Goal: Communication & Community: Ask a question

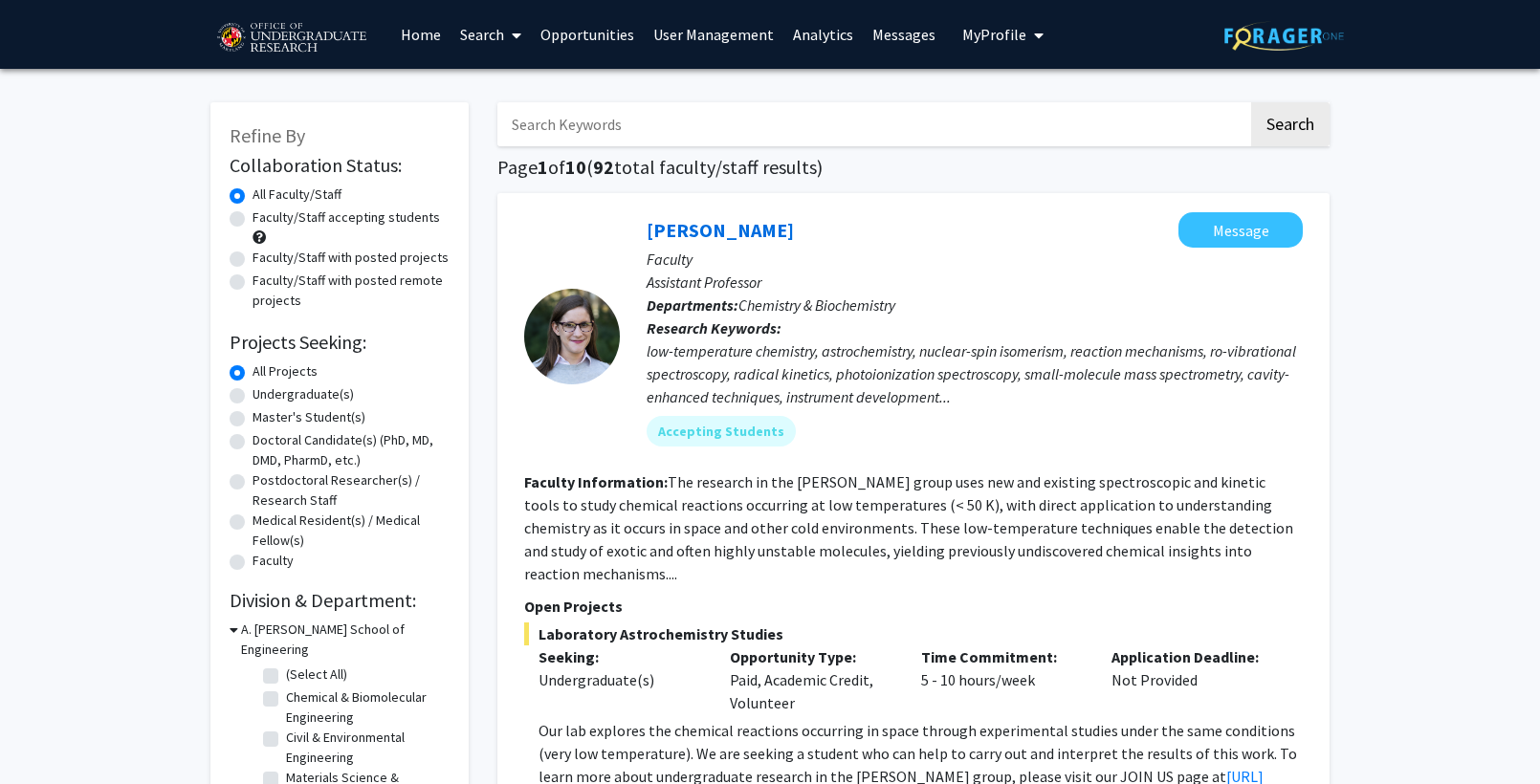
click at [713, 34] on link "User Management" at bounding box center [713, 34] width 140 height 67
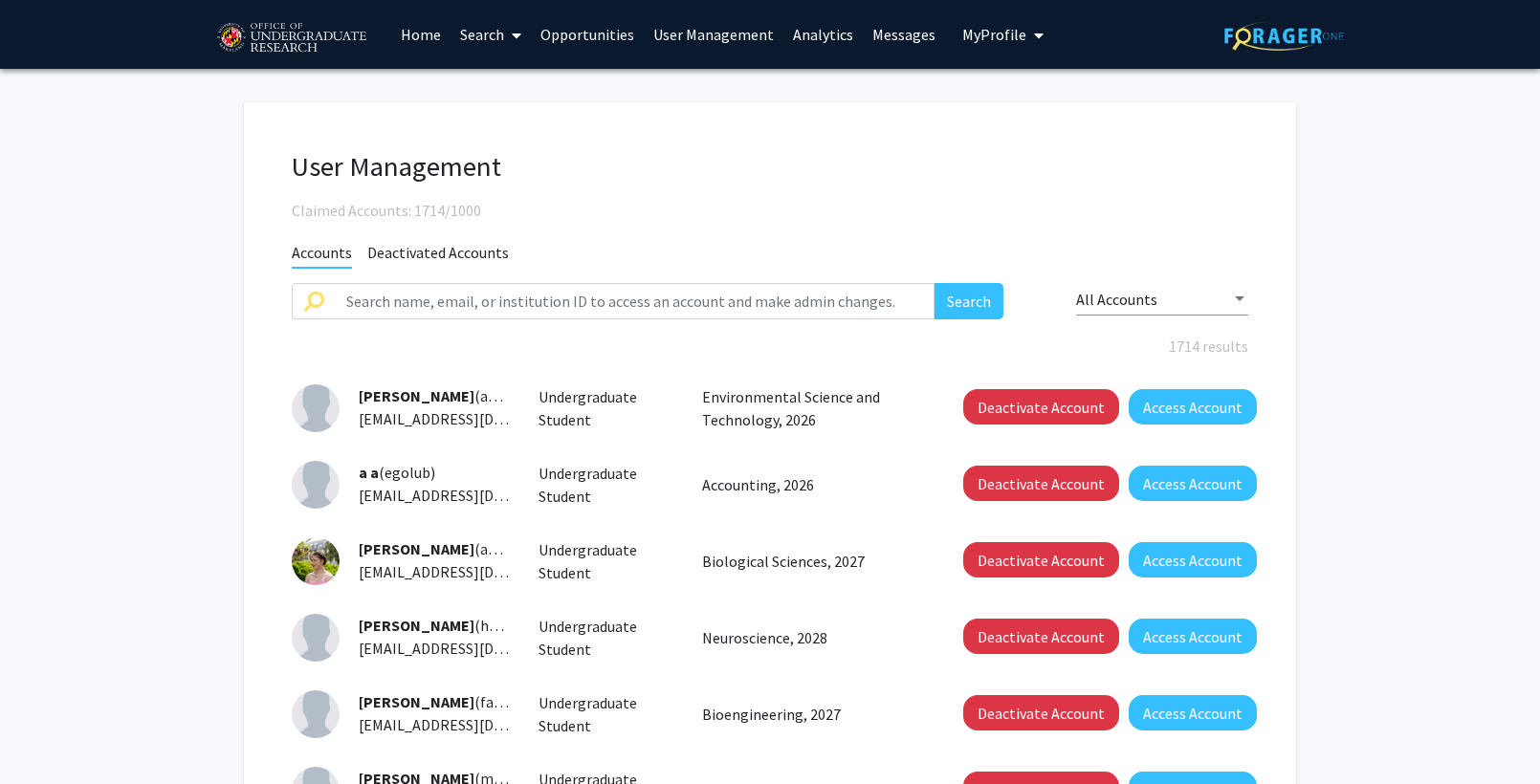
click at [294, 52] on img at bounding box center [291, 38] width 162 height 48
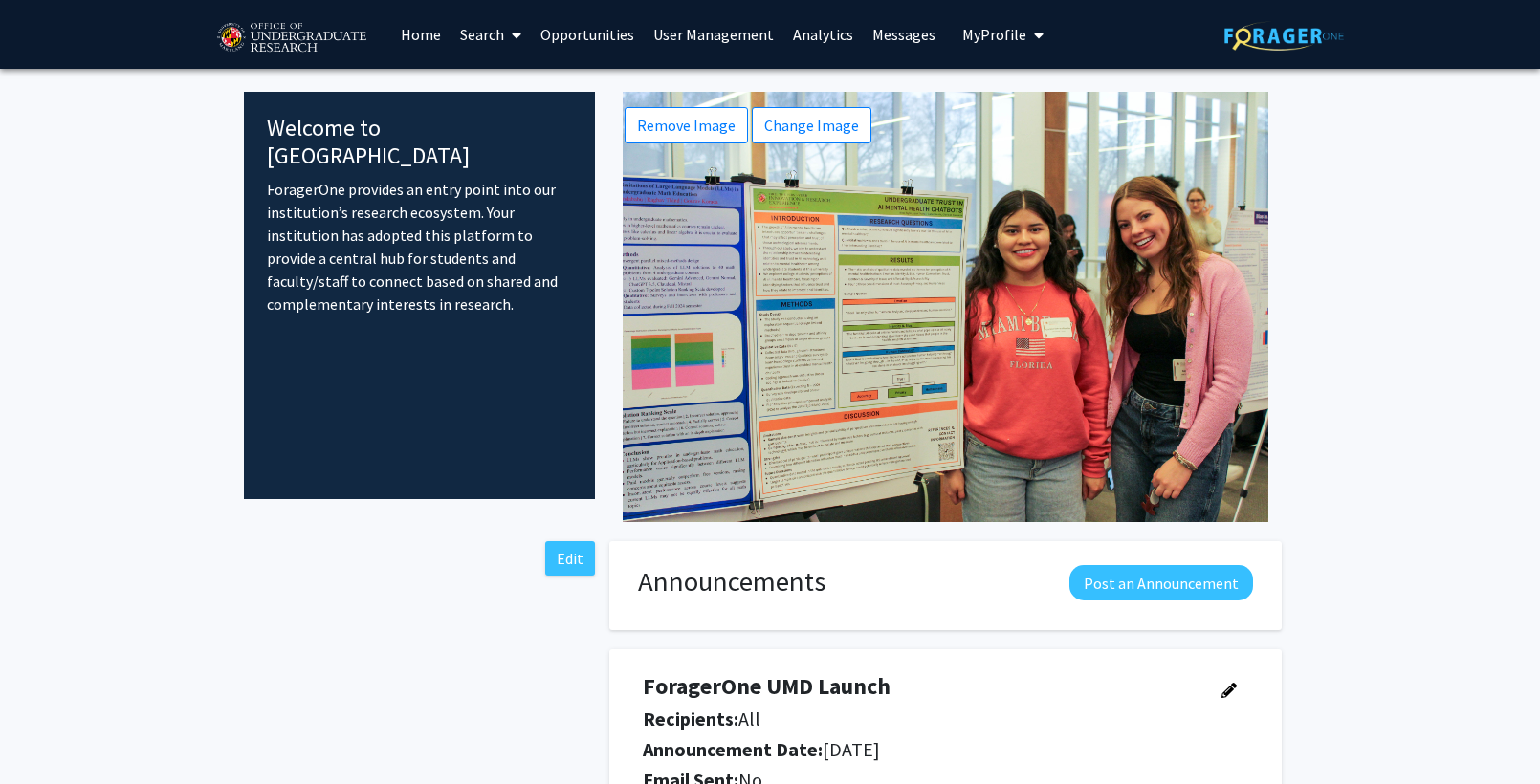
click at [993, 43] on span "My Profile" at bounding box center [994, 34] width 64 height 20
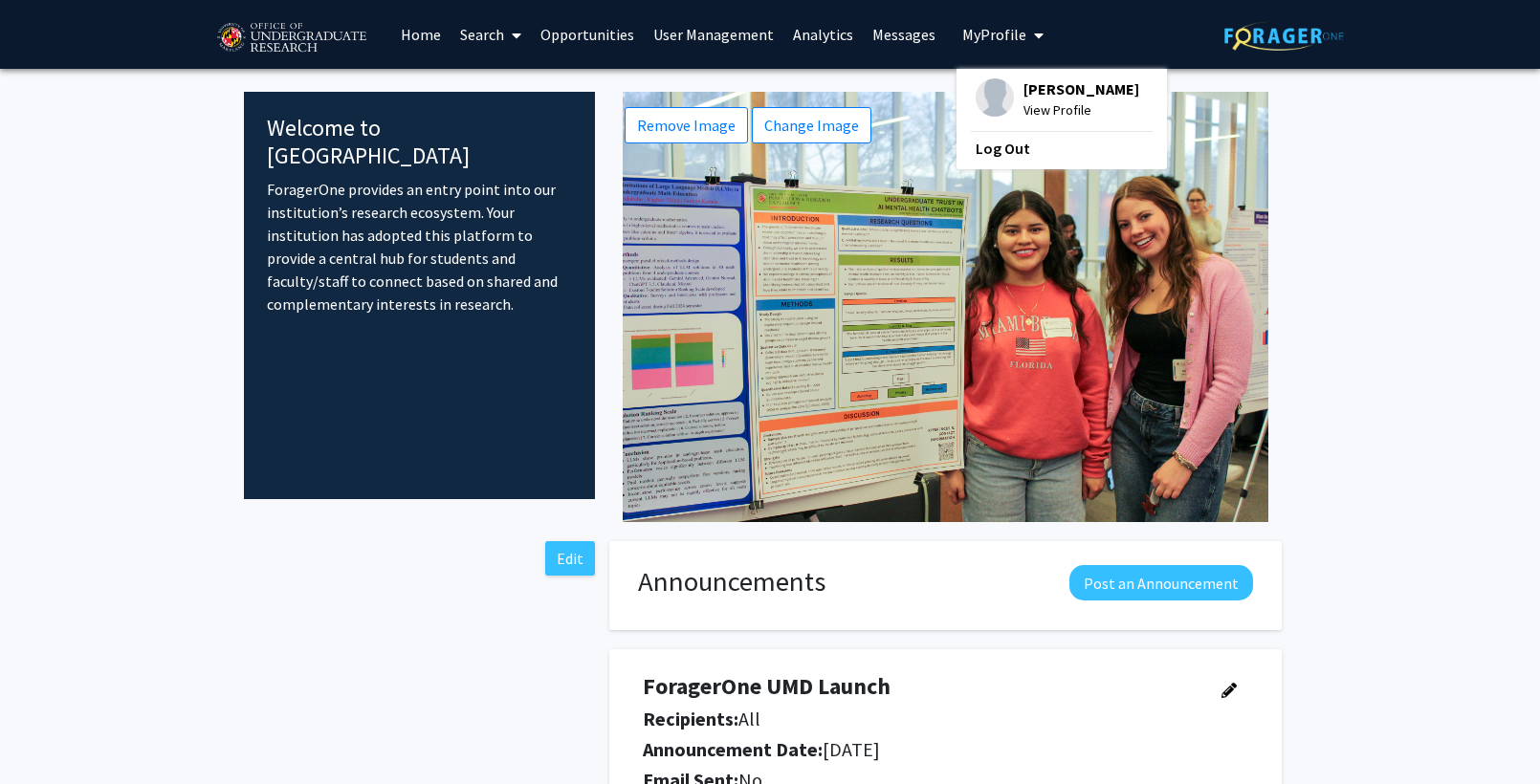
click at [706, 56] on link "User Management" at bounding box center [713, 34] width 140 height 67
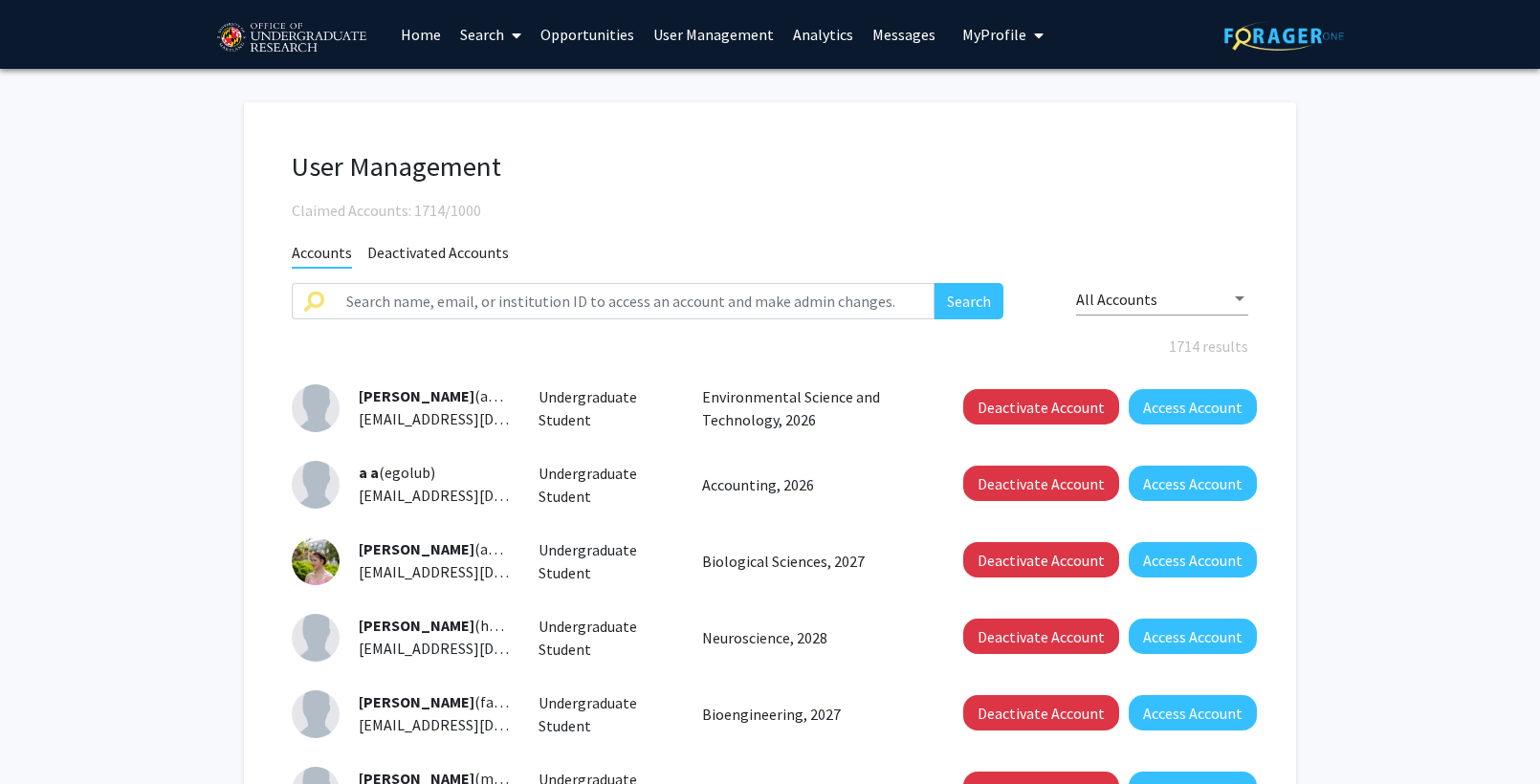
click at [972, 34] on span "My Profile" at bounding box center [994, 34] width 64 height 20
click at [978, 33] on span "My Profile" at bounding box center [994, 34] width 64 height 20
click at [998, 21] on button "My Profile" at bounding box center [1003, 34] width 93 height 69
click at [483, 37] on link "Search" at bounding box center [490, 34] width 80 height 67
click at [462, 37] on link "Search" at bounding box center [490, 34] width 80 height 67
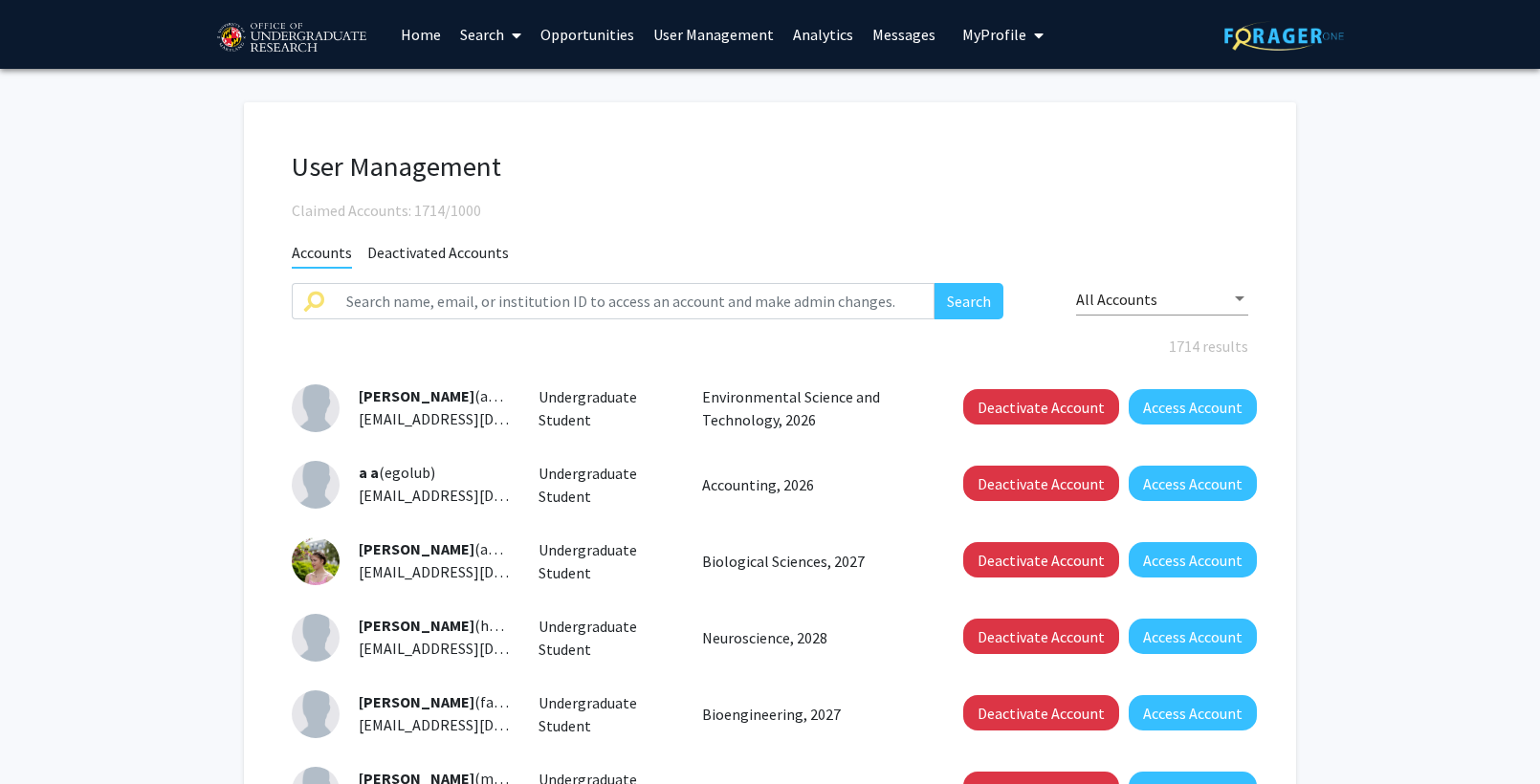
click at [425, 39] on link "Home" at bounding box center [420, 34] width 60 height 67
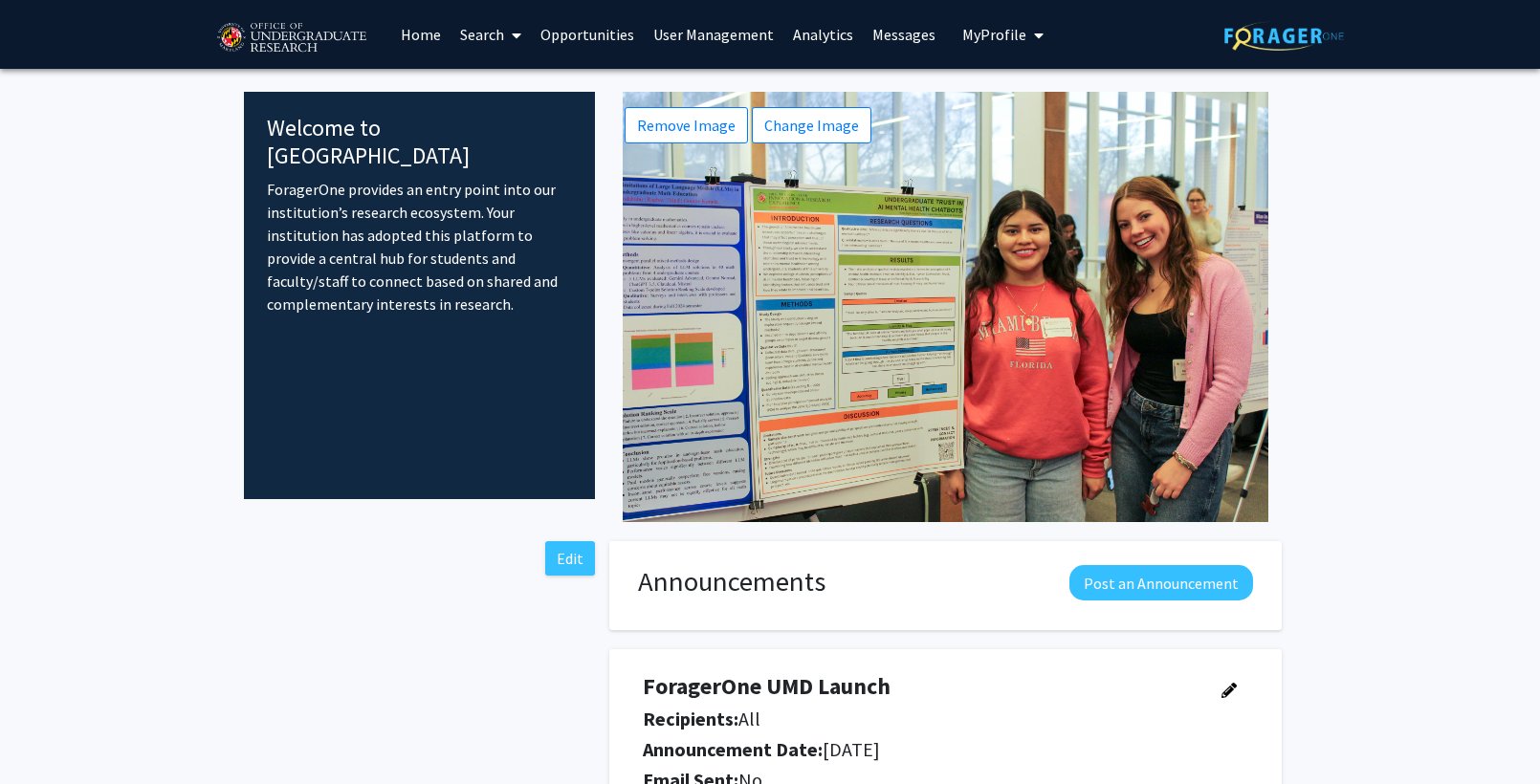
click at [595, 21] on link "Opportunities" at bounding box center [586, 34] width 113 height 67
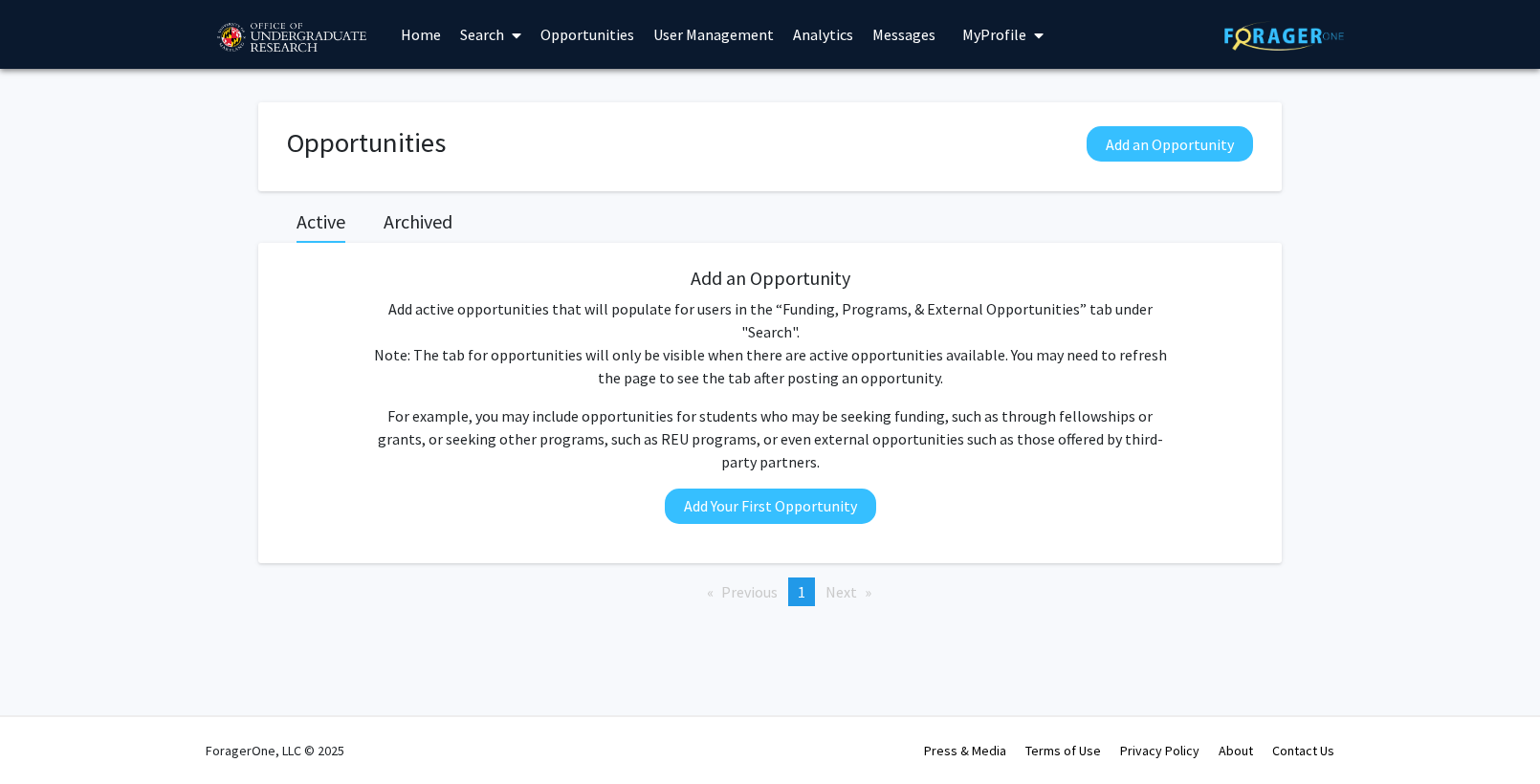
click at [718, 27] on link "User Management" at bounding box center [713, 34] width 140 height 67
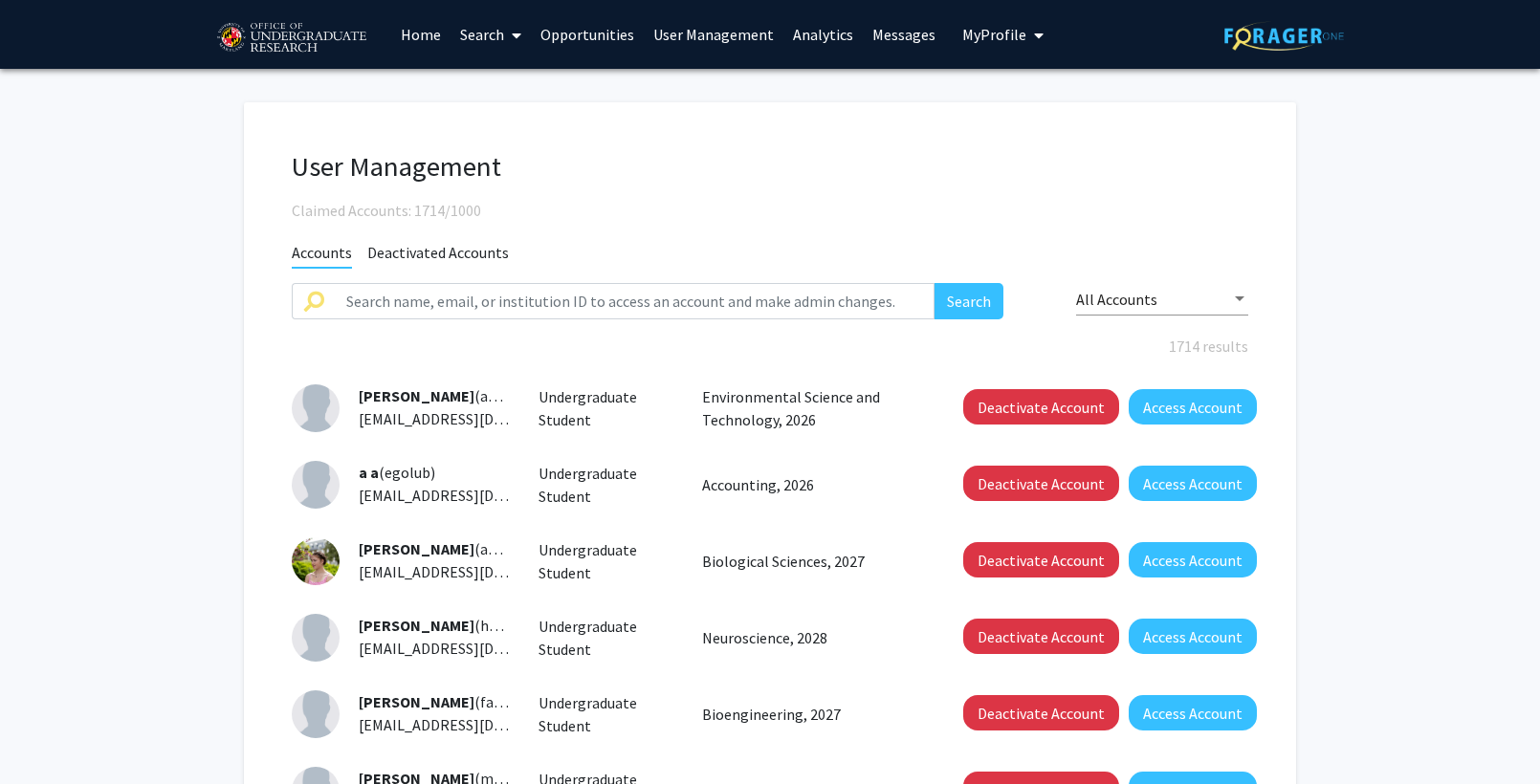
click at [831, 29] on link "Analytics" at bounding box center [822, 34] width 79 height 67
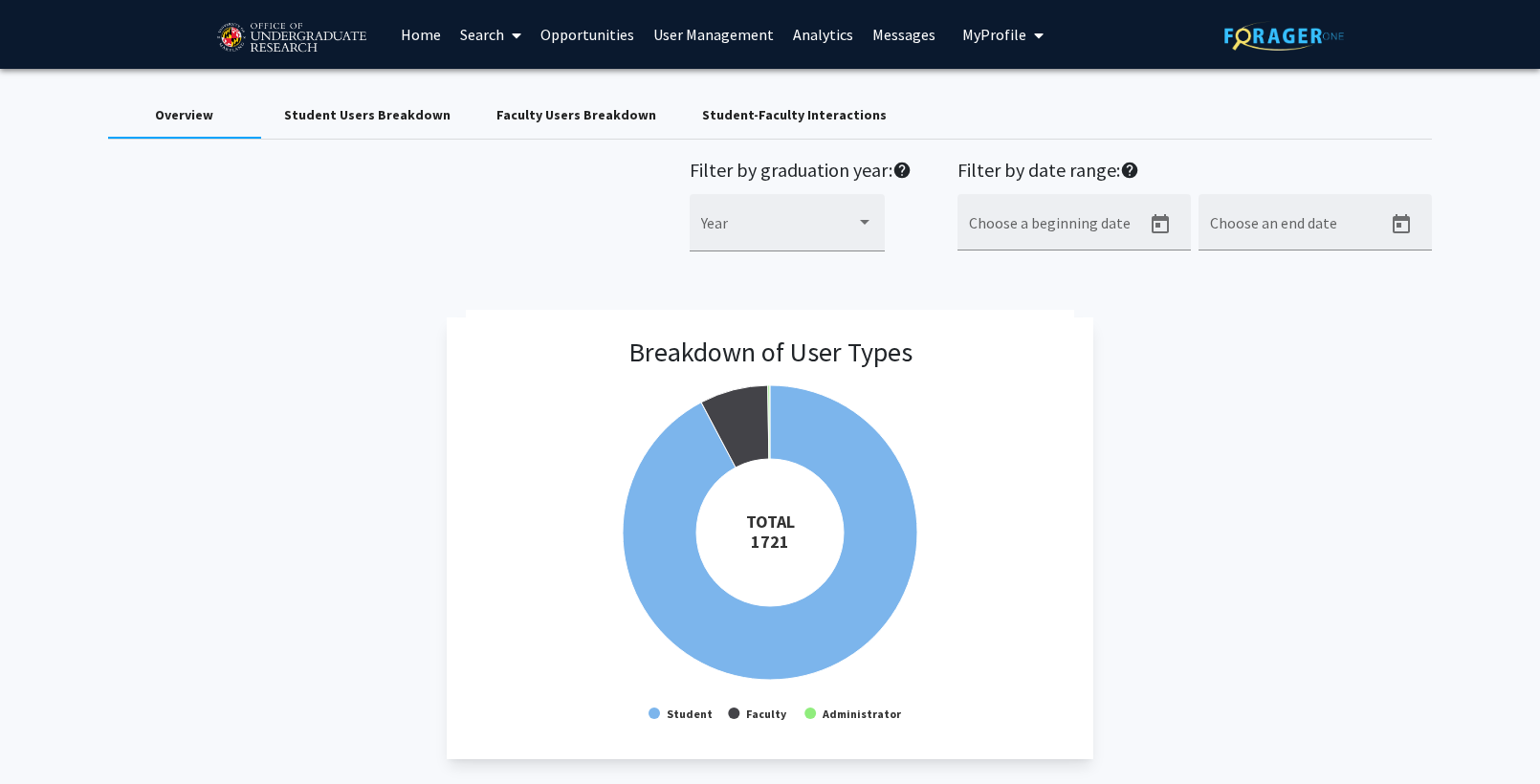
click at [909, 34] on link "Messages" at bounding box center [904, 34] width 82 height 67
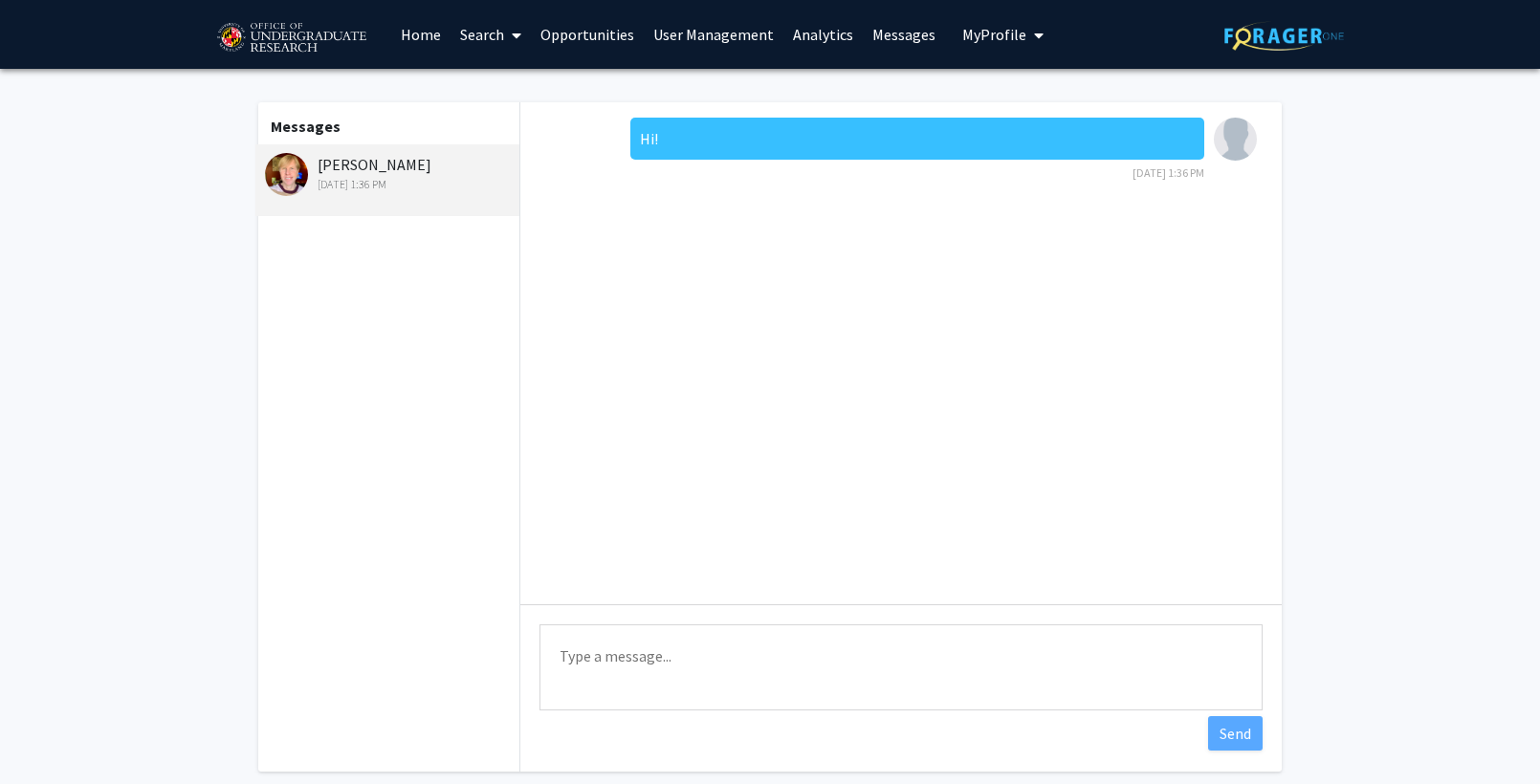
click at [492, 35] on link "Search" at bounding box center [490, 34] width 80 height 67
click at [507, 87] on span "Faculty/Staff" at bounding box center [521, 87] width 141 height 38
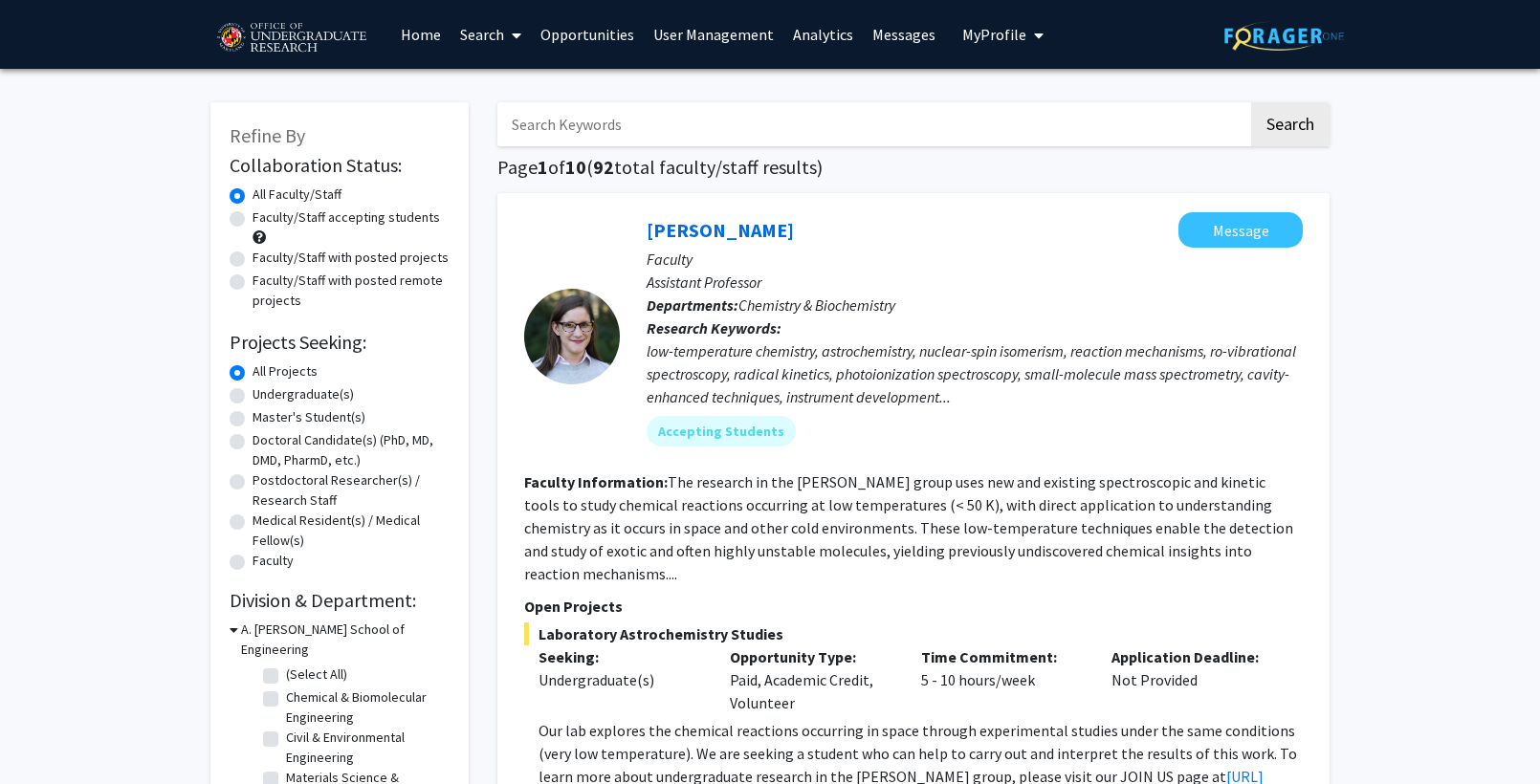
click at [421, 55] on link "Home" at bounding box center [420, 34] width 60 height 67
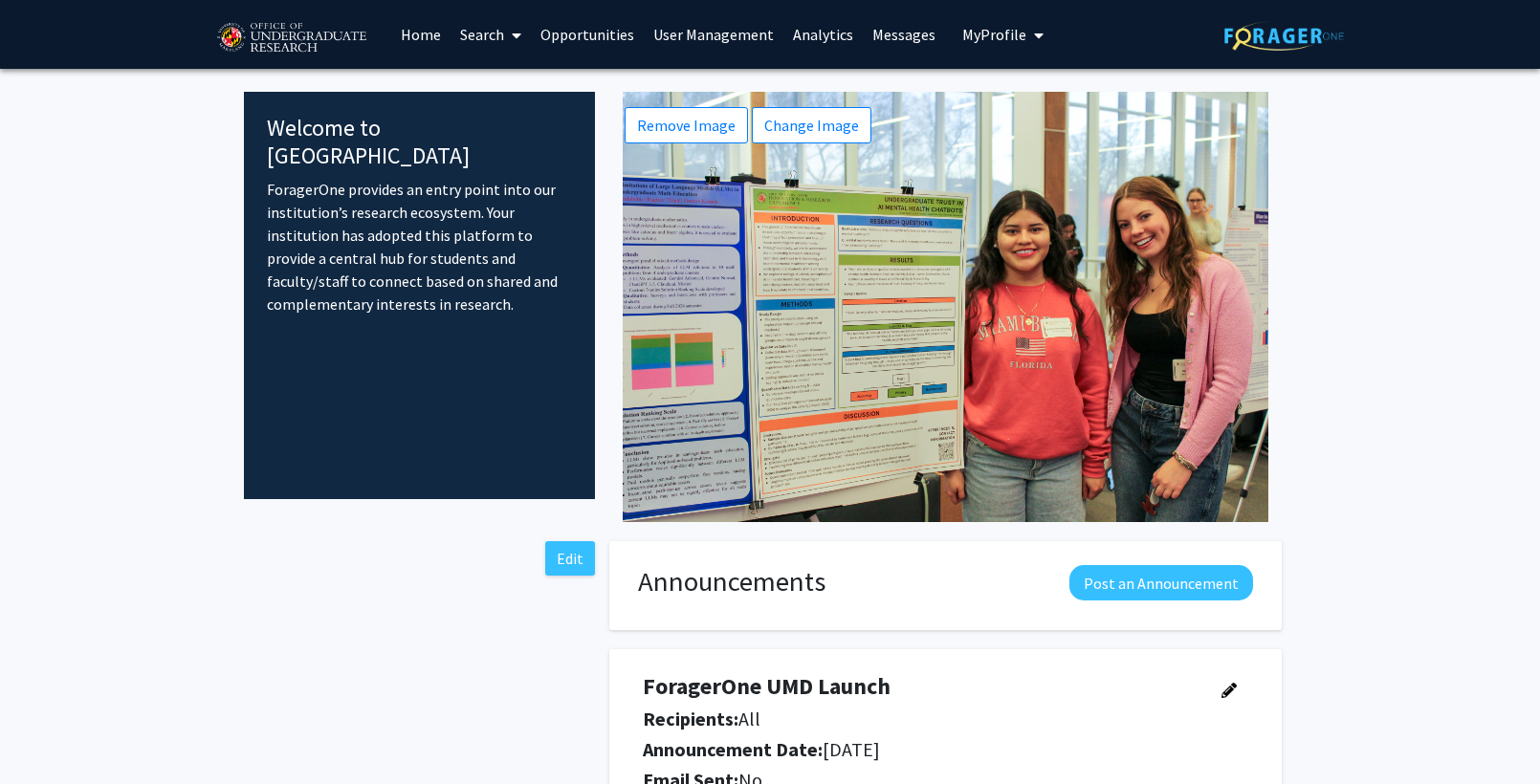
click at [1032, 21] on span "My profile dropdown to access profile and logout" at bounding box center [1035, 35] width 18 height 67
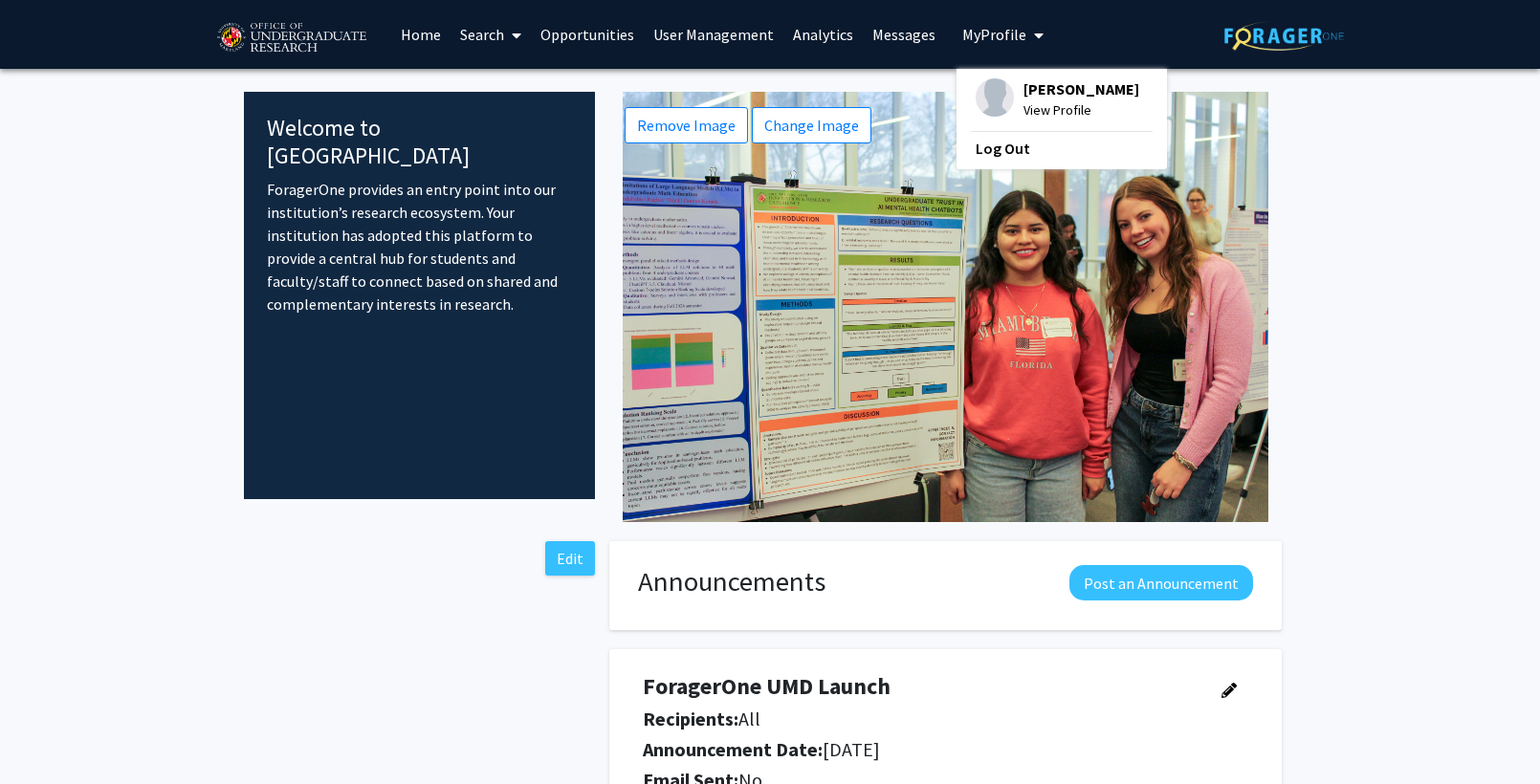
click at [1042, 91] on span "[PERSON_NAME]" at bounding box center [1081, 88] width 116 height 21
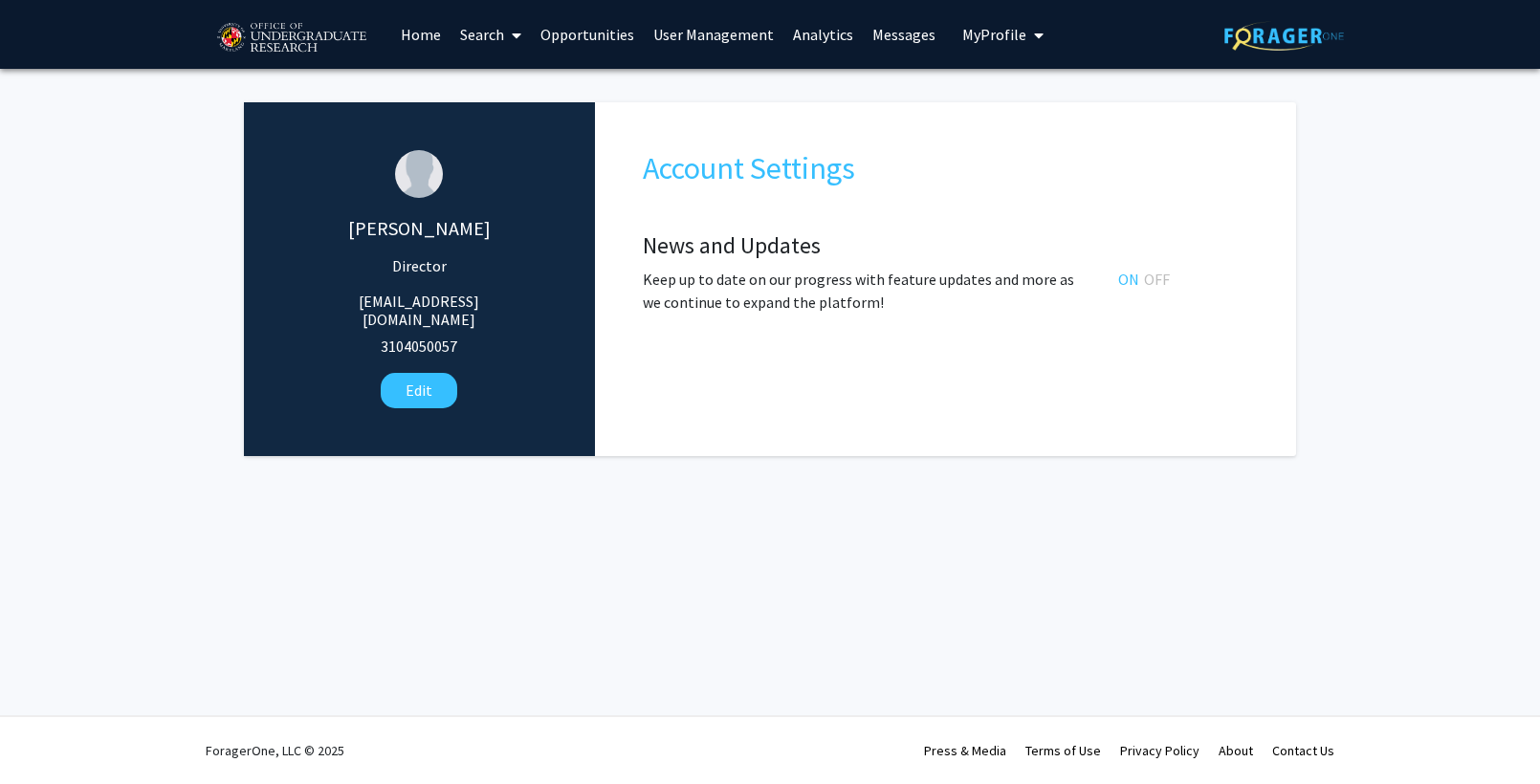
click at [975, 31] on span "My Profile" at bounding box center [994, 34] width 64 height 20
click at [668, 39] on link "User Management" at bounding box center [713, 34] width 140 height 67
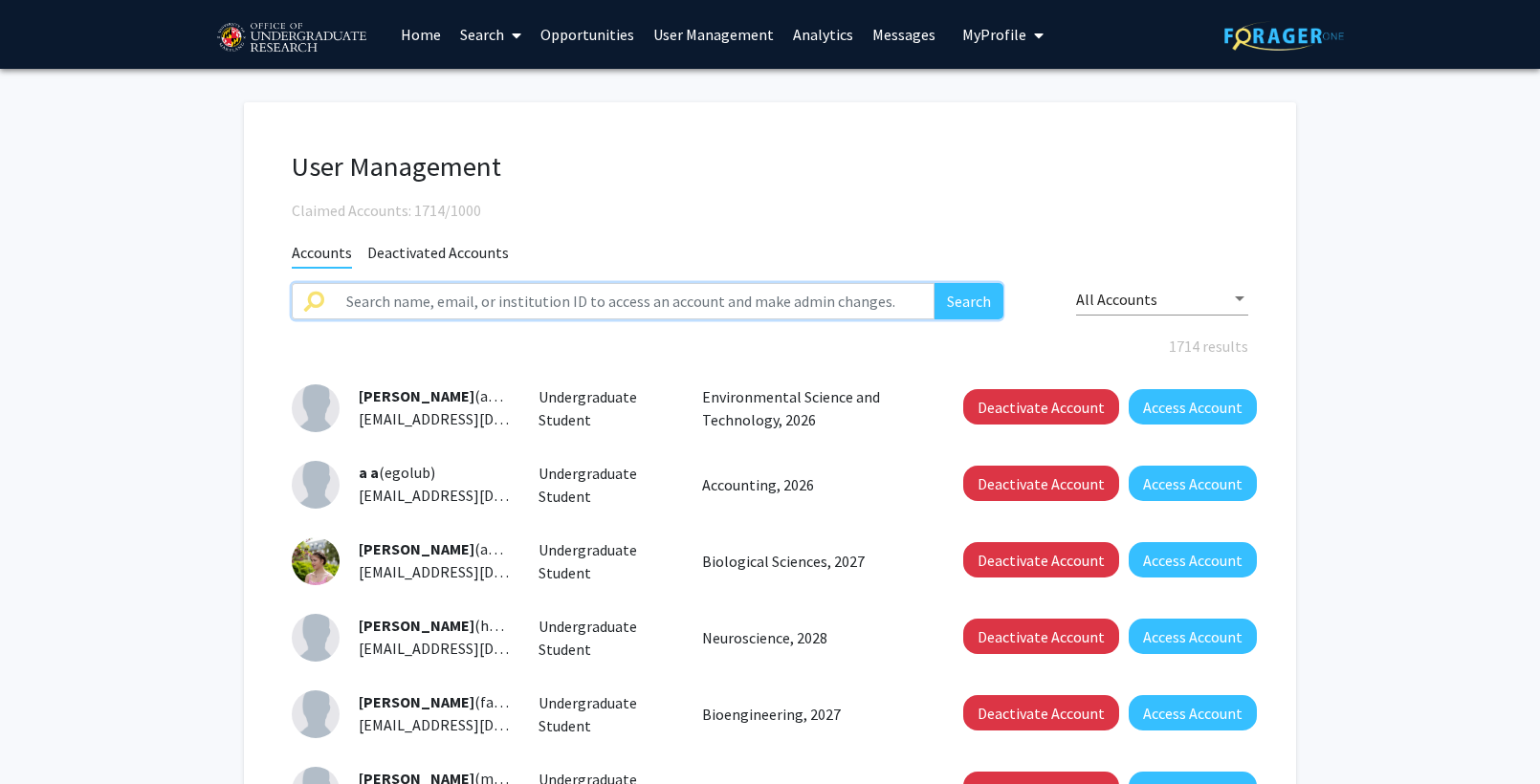
click at [710, 303] on input "text" at bounding box center [634, 300] width 599 height 36
type input "[PERSON_NAME]"
click at [934, 283] on button "Search" at bounding box center [968, 300] width 69 height 36
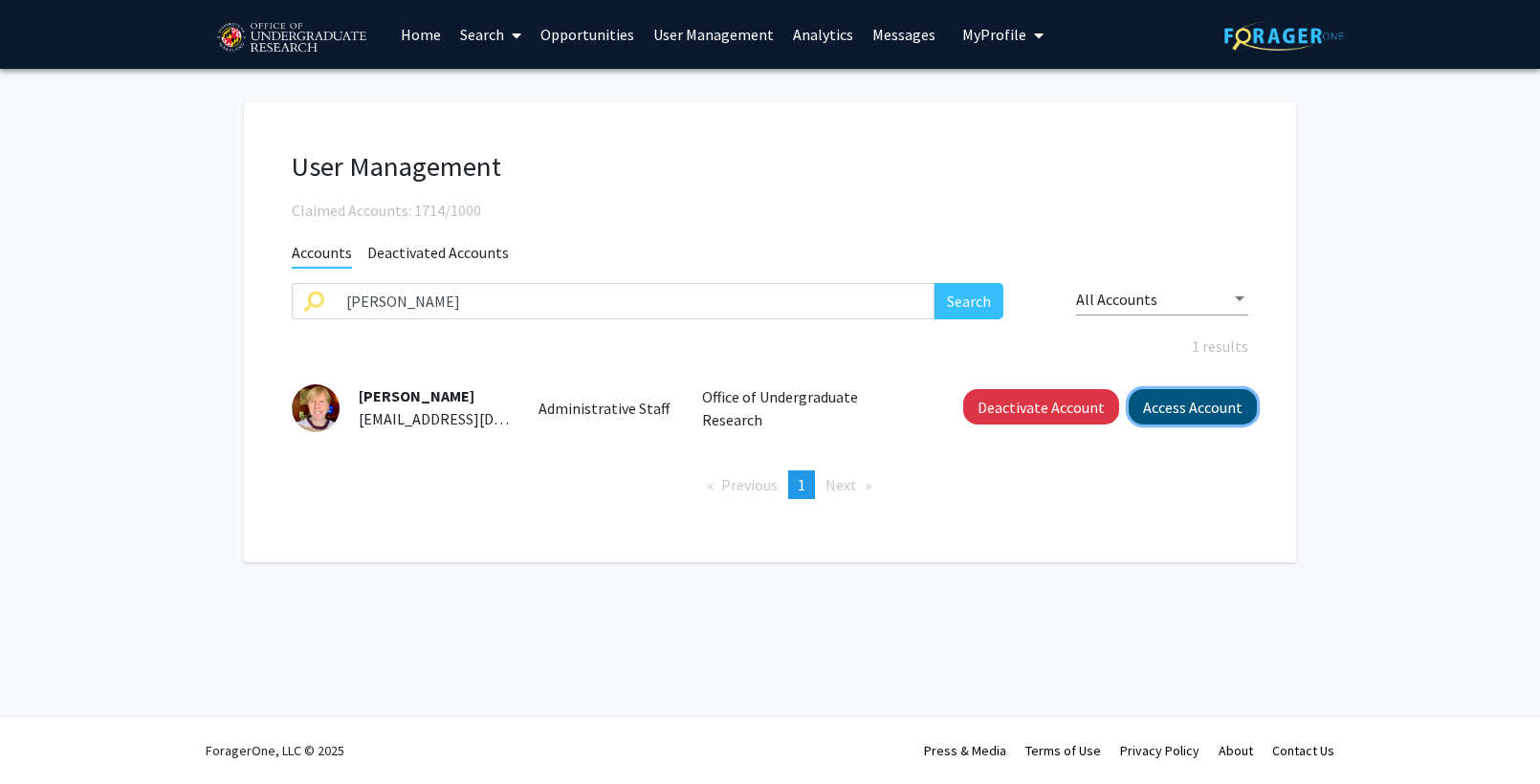
click at [1204, 408] on button "Access Account" at bounding box center [1192, 407] width 128 height 35
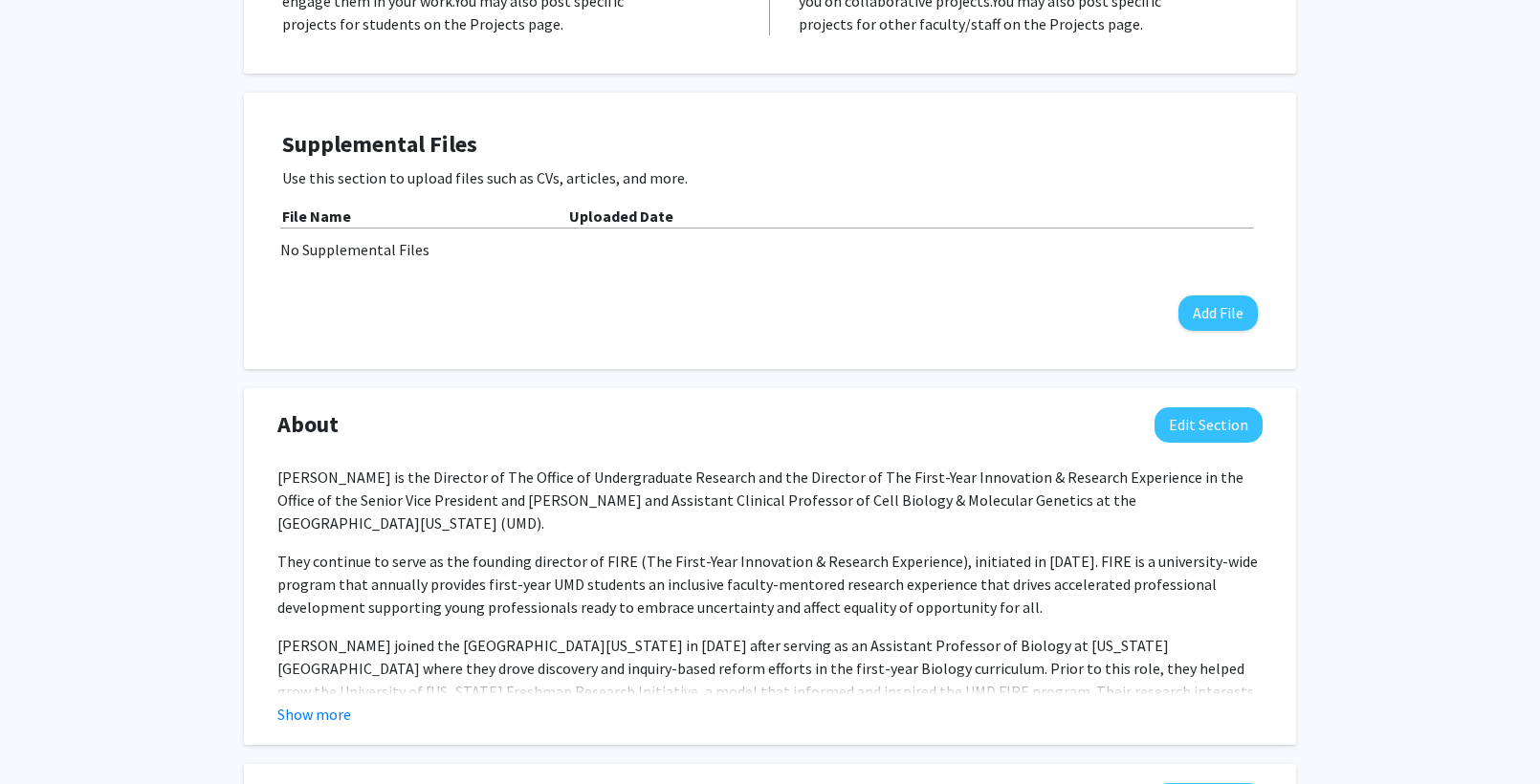
scroll to position [646, 0]
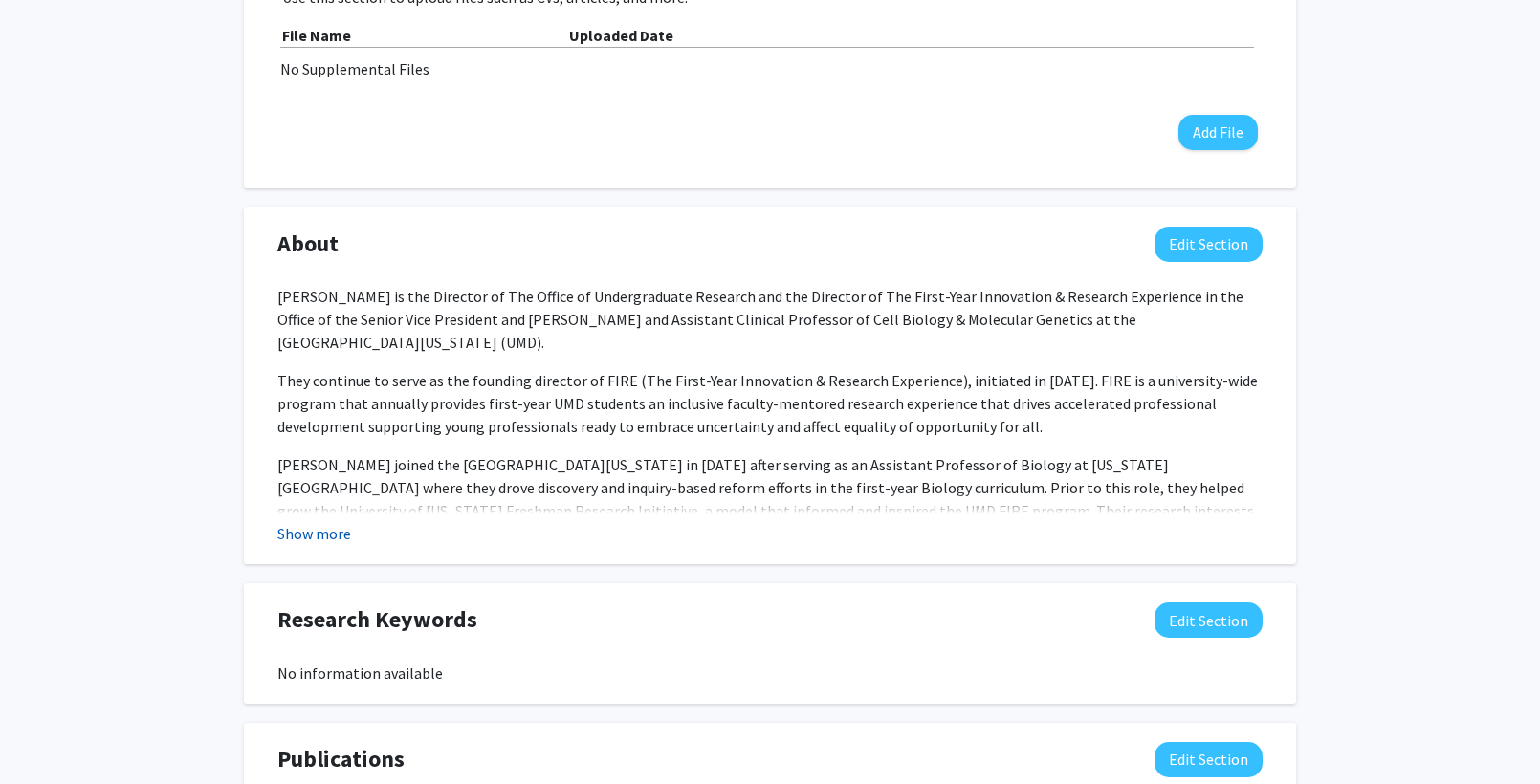
click at [305, 539] on button "Show more" at bounding box center [313, 532] width 73 height 23
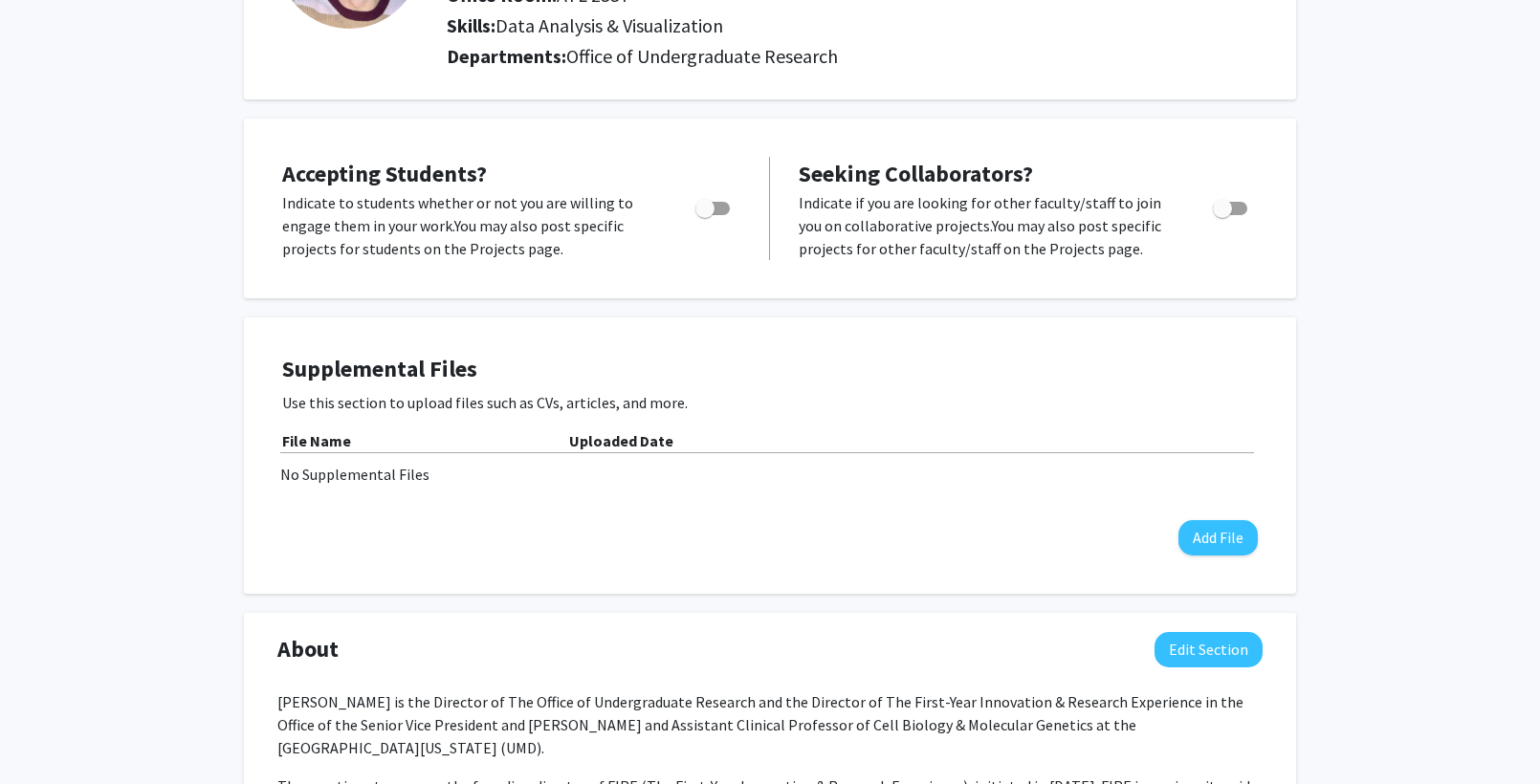
scroll to position [0, 0]
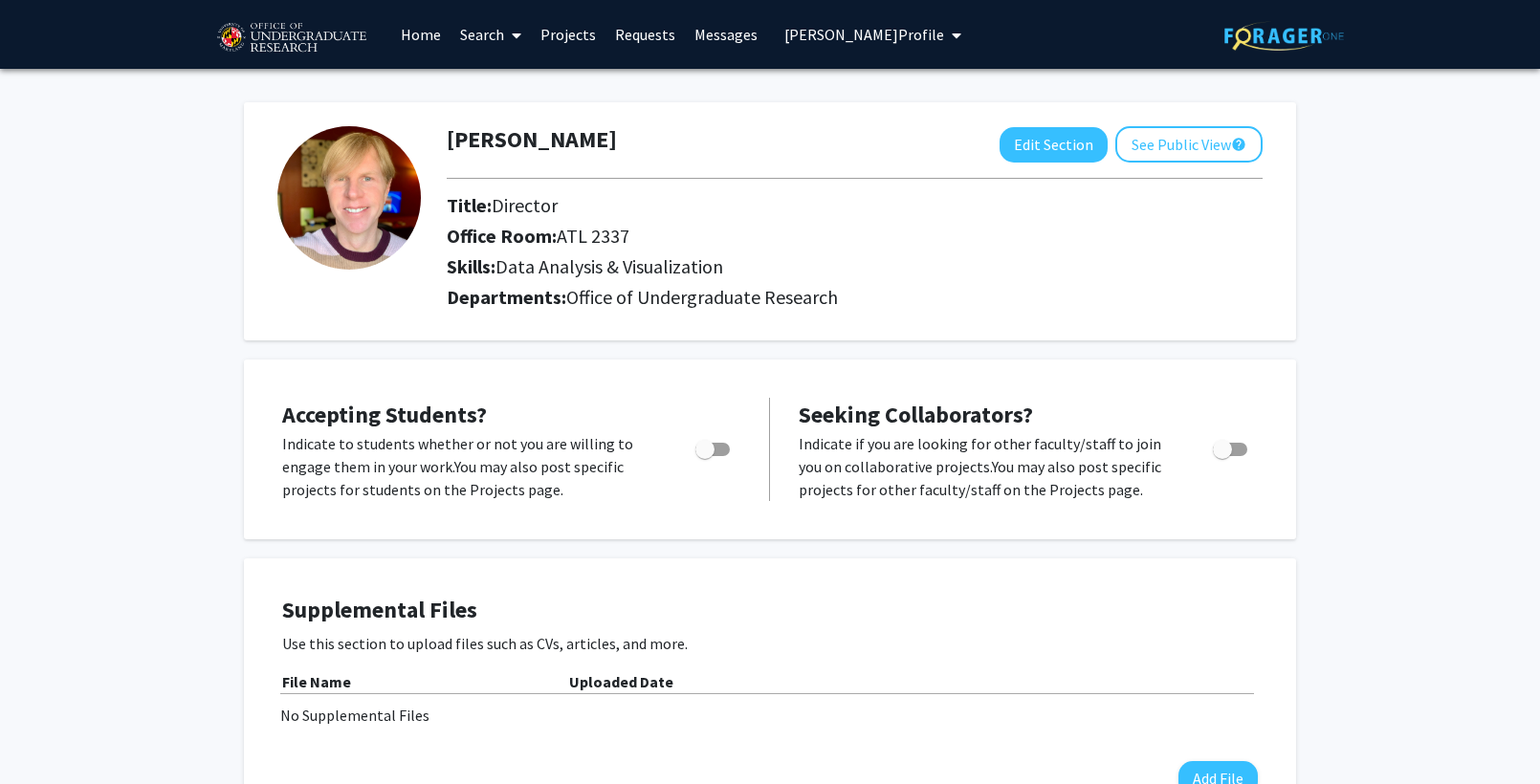
click at [837, 20] on button "[PERSON_NAME] Profile" at bounding box center [872, 34] width 188 height 69
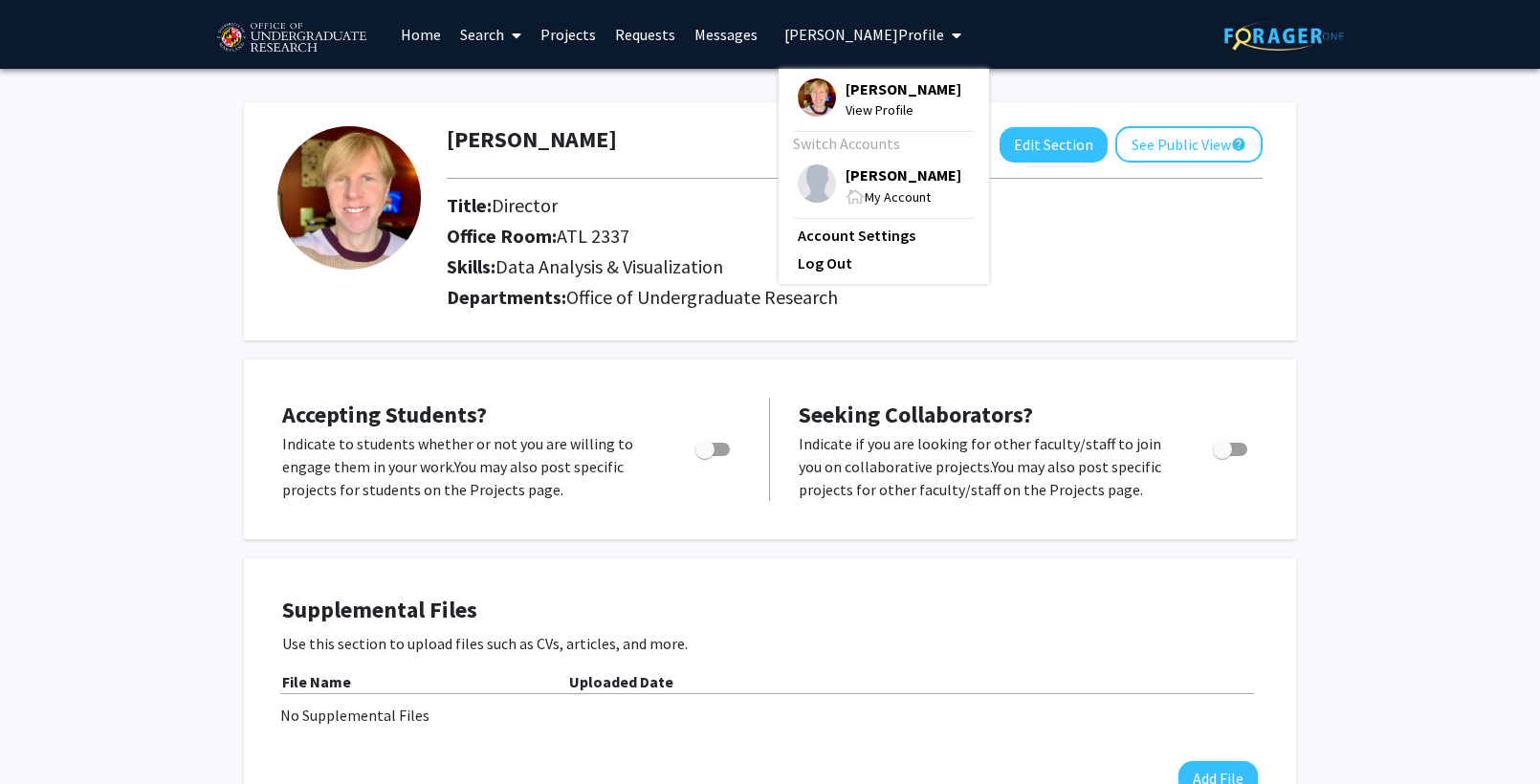
click at [559, 30] on link "Projects" at bounding box center [568, 34] width 74 height 67
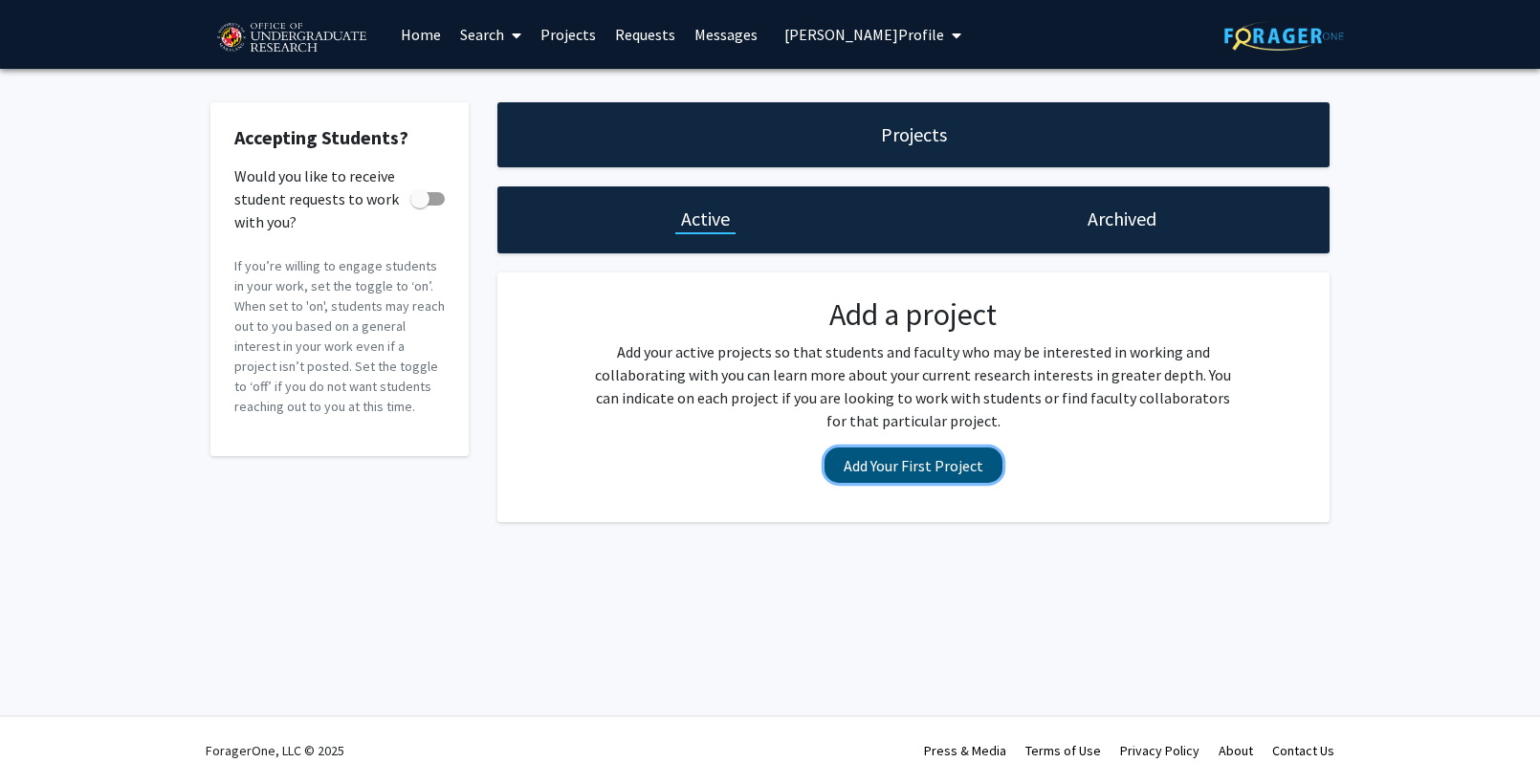
click at [949, 476] on button "Add Your First Project" at bounding box center [913, 465] width 178 height 35
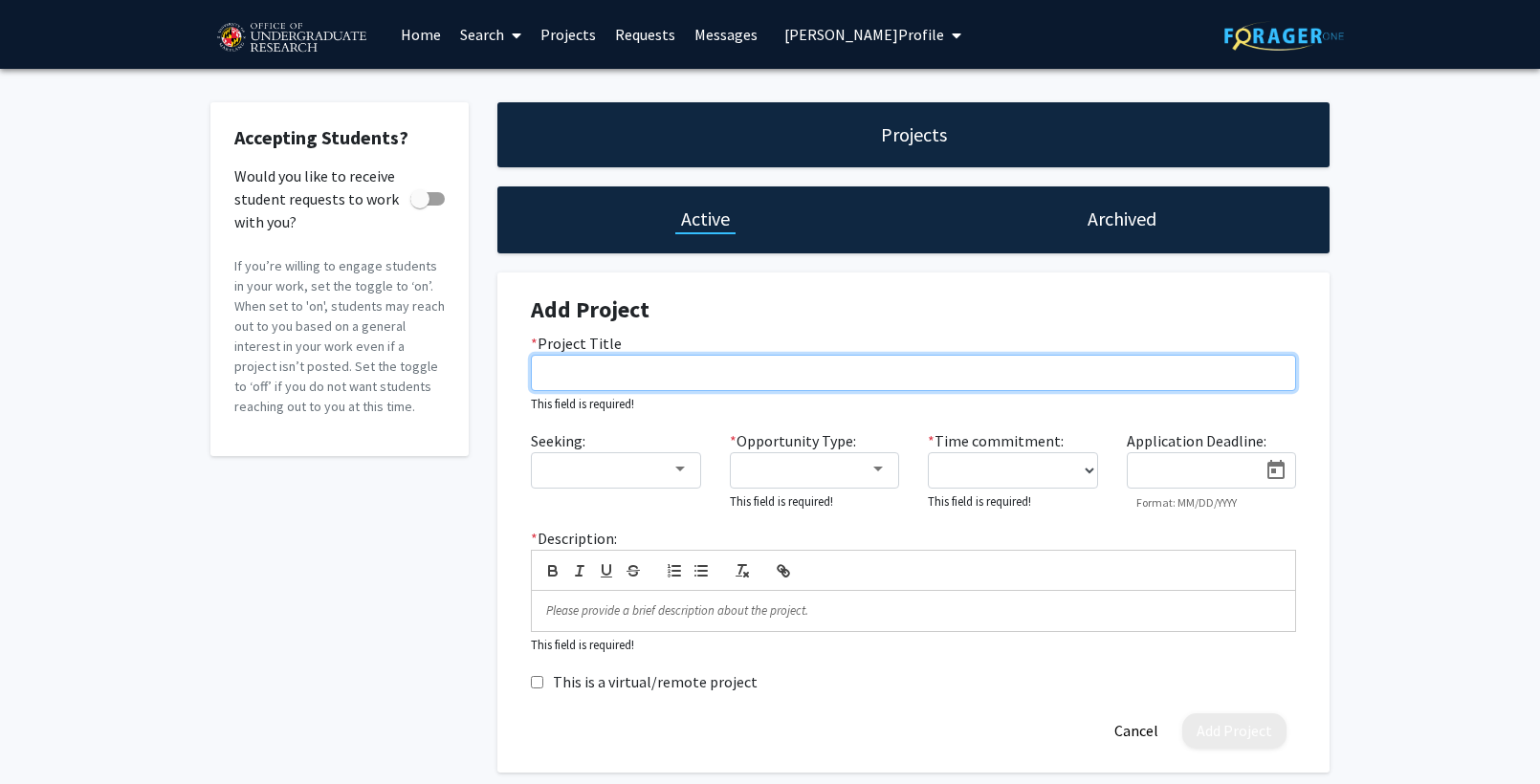
click at [798, 388] on input "* Project Title" at bounding box center [912, 372] width 765 height 36
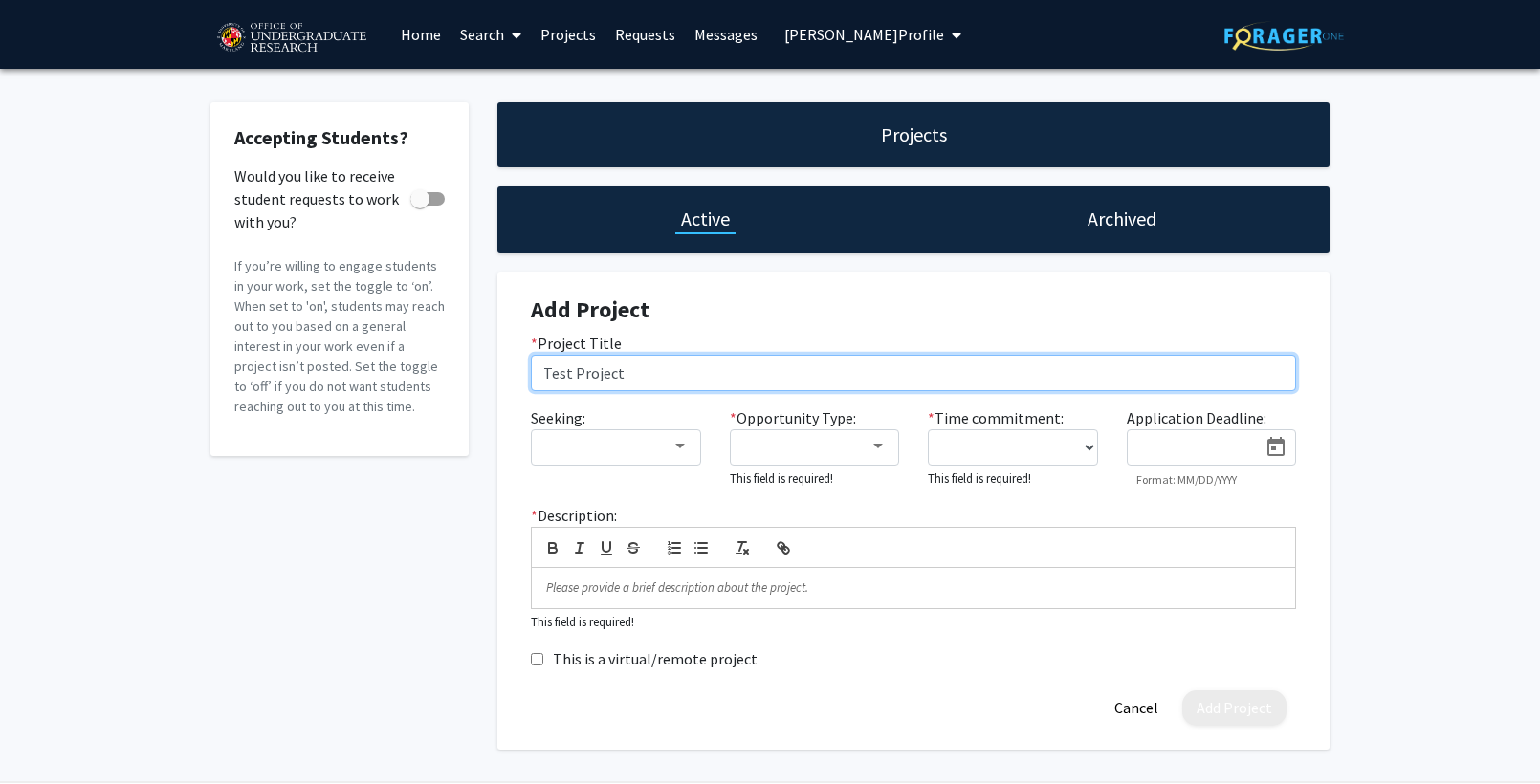
type input "Test Project"
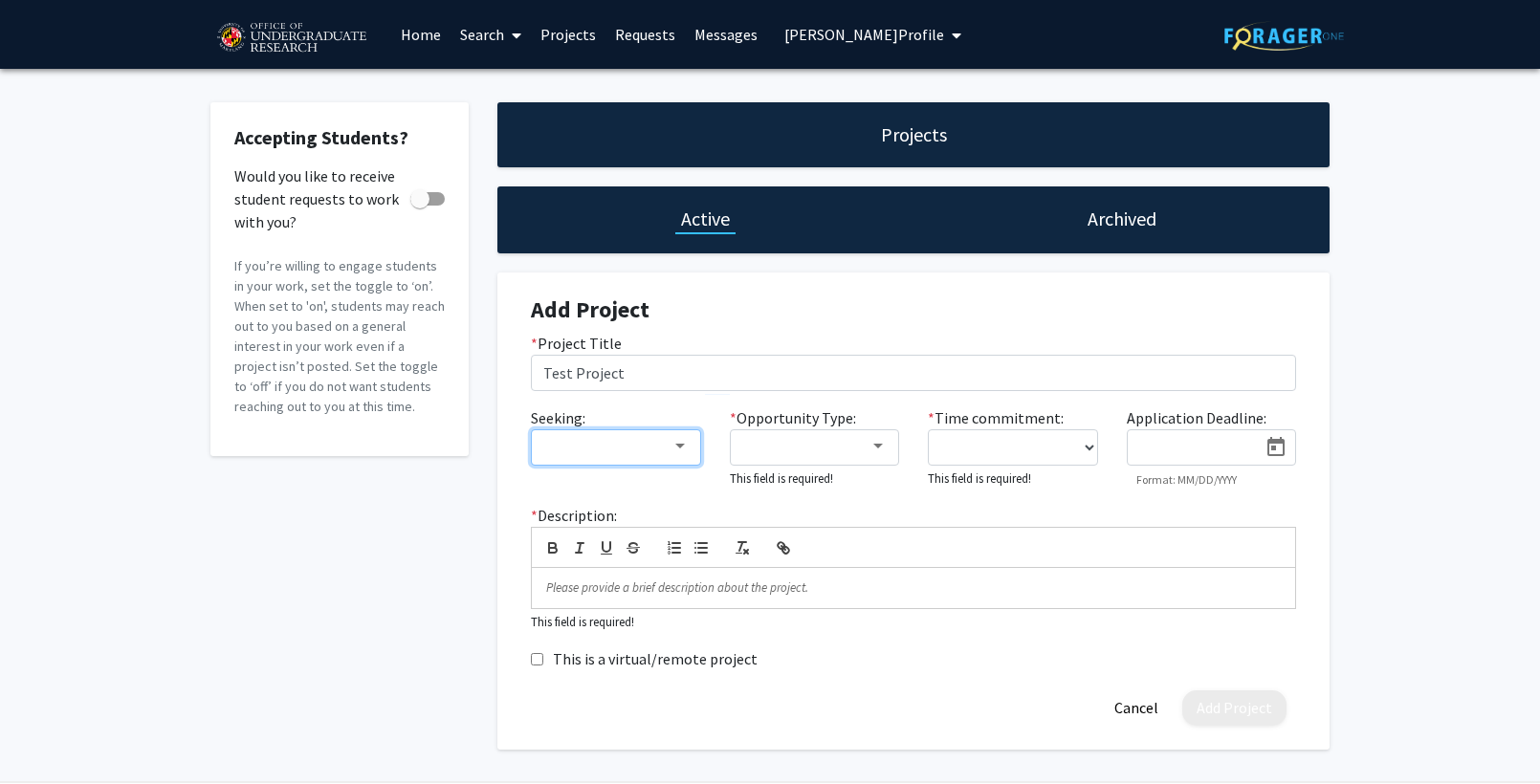
click at [618, 451] on div at bounding box center [607, 445] width 128 height 23
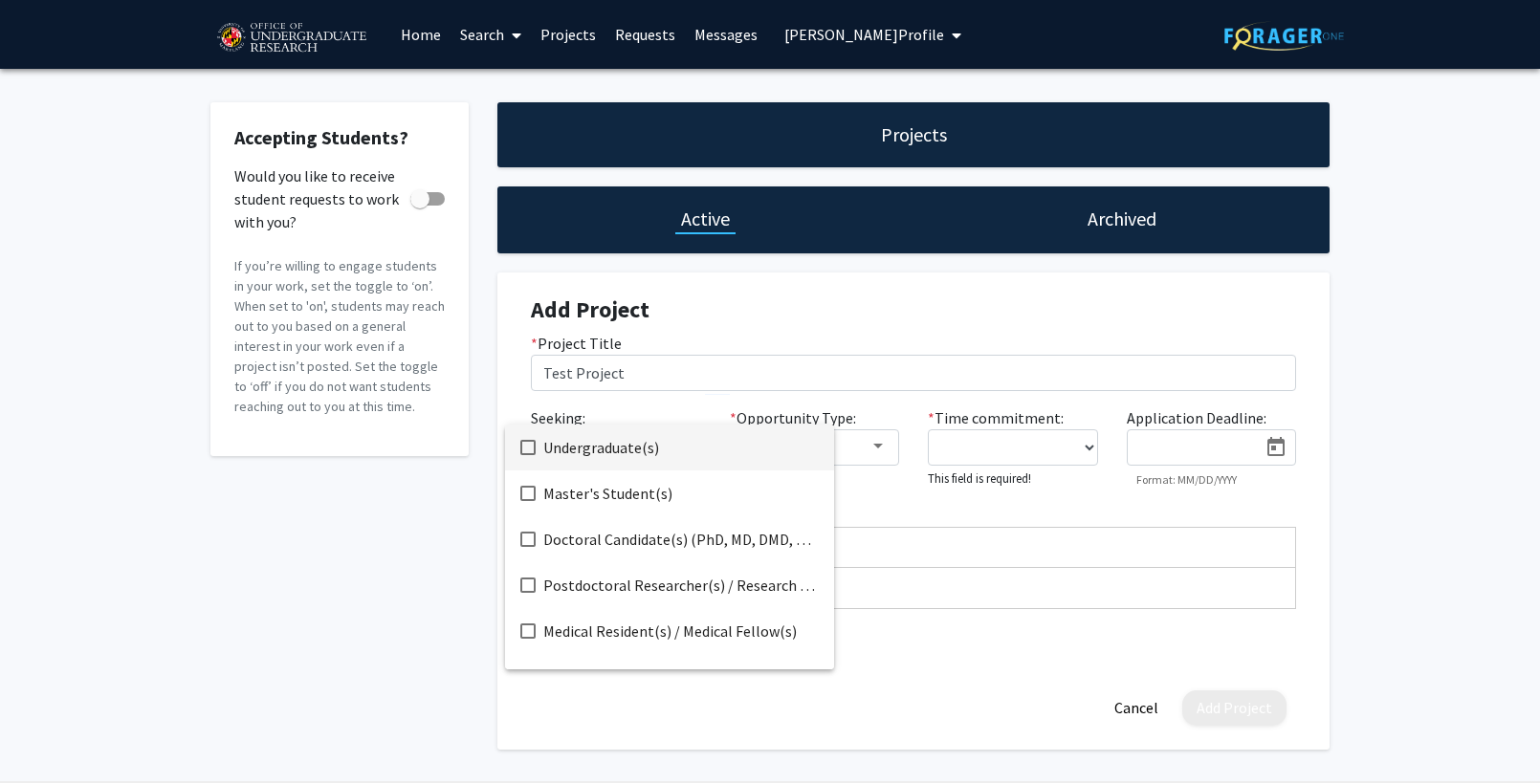
click at [621, 452] on span "Undergraduate(s)" at bounding box center [680, 447] width 275 height 46
click at [874, 432] on div at bounding box center [770, 392] width 1540 height 784
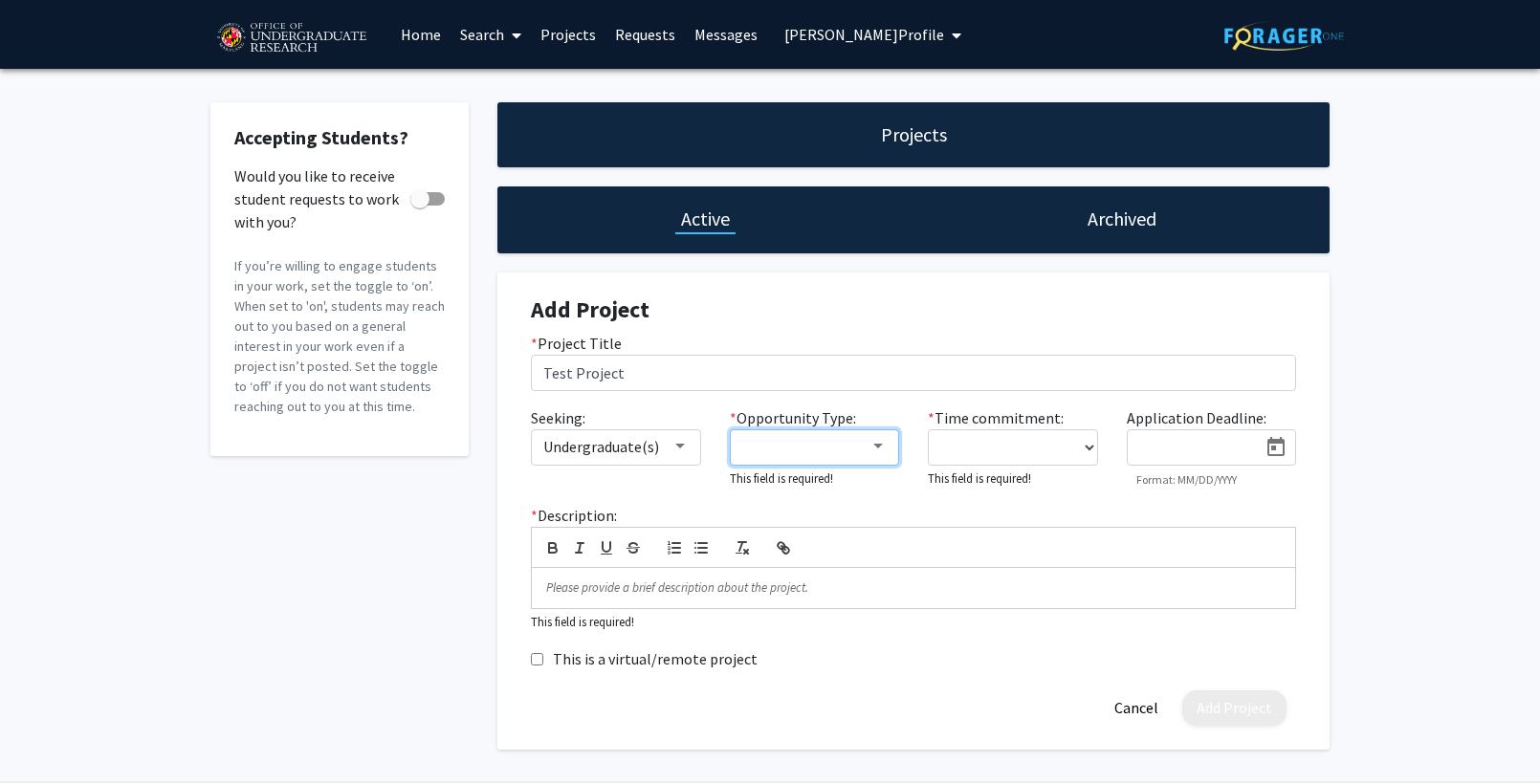
click at [880, 432] on mat-select at bounding box center [815, 447] width 170 height 36
click at [886, 440] on mat-select at bounding box center [815, 447] width 170 height 36
click at [880, 441] on div at bounding box center [878, 446] width 18 height 16
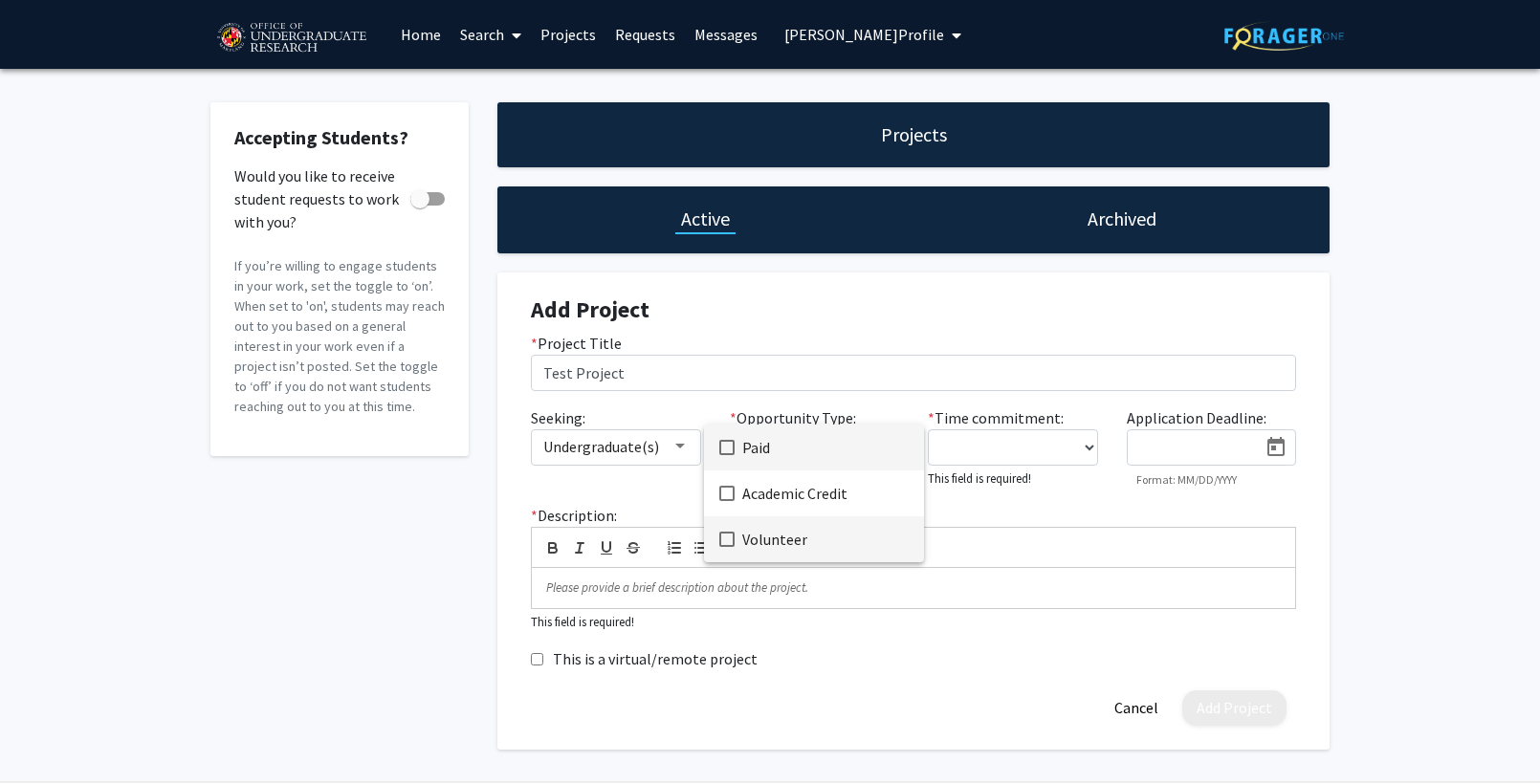
click at [730, 543] on mat-pseudo-checkbox at bounding box center [727, 539] width 16 height 16
click at [998, 440] on div at bounding box center [770, 392] width 1540 height 784
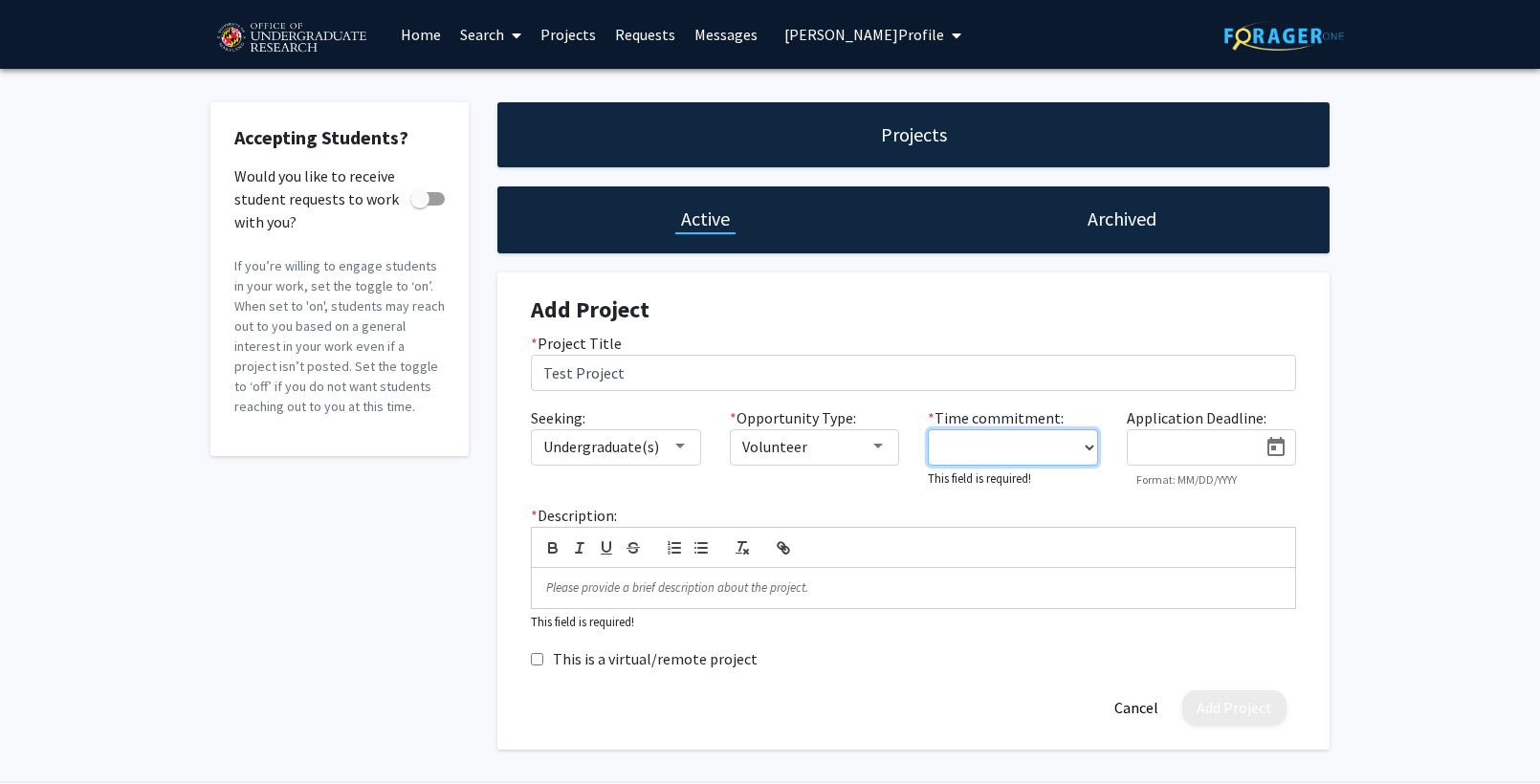
click at [998, 443] on select "0 - 5 hours/week 5 - 10 hours/week 10 - 15 hours/week 15 - 20 hours/week 20 - 3…" at bounding box center [1012, 447] width 170 height 36
select select "5 - 10"
click at [927, 430] on select "0 - 5 hours/week 5 - 10 hours/week 10 - 15 hours/week 15 - 20 hours/week 20 - 3…" at bounding box center [1012, 447] width 170 height 36
click at [1205, 436] on div at bounding box center [1192, 442] width 130 height 29
click at [1279, 441] on icon "Open calendar" at bounding box center [1276, 446] width 18 height 20
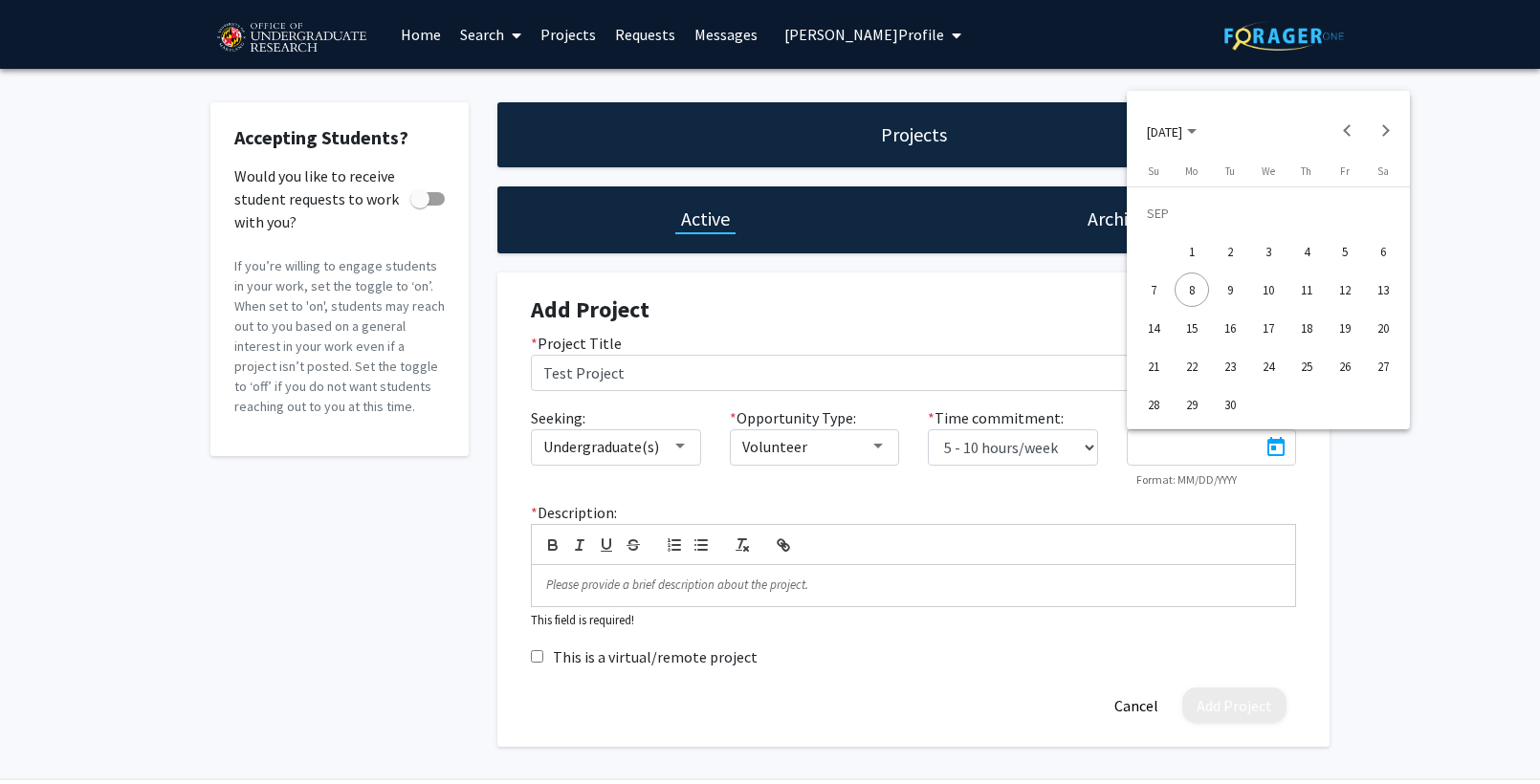
click at [1336, 292] on div "12" at bounding box center [1344, 289] width 34 height 34
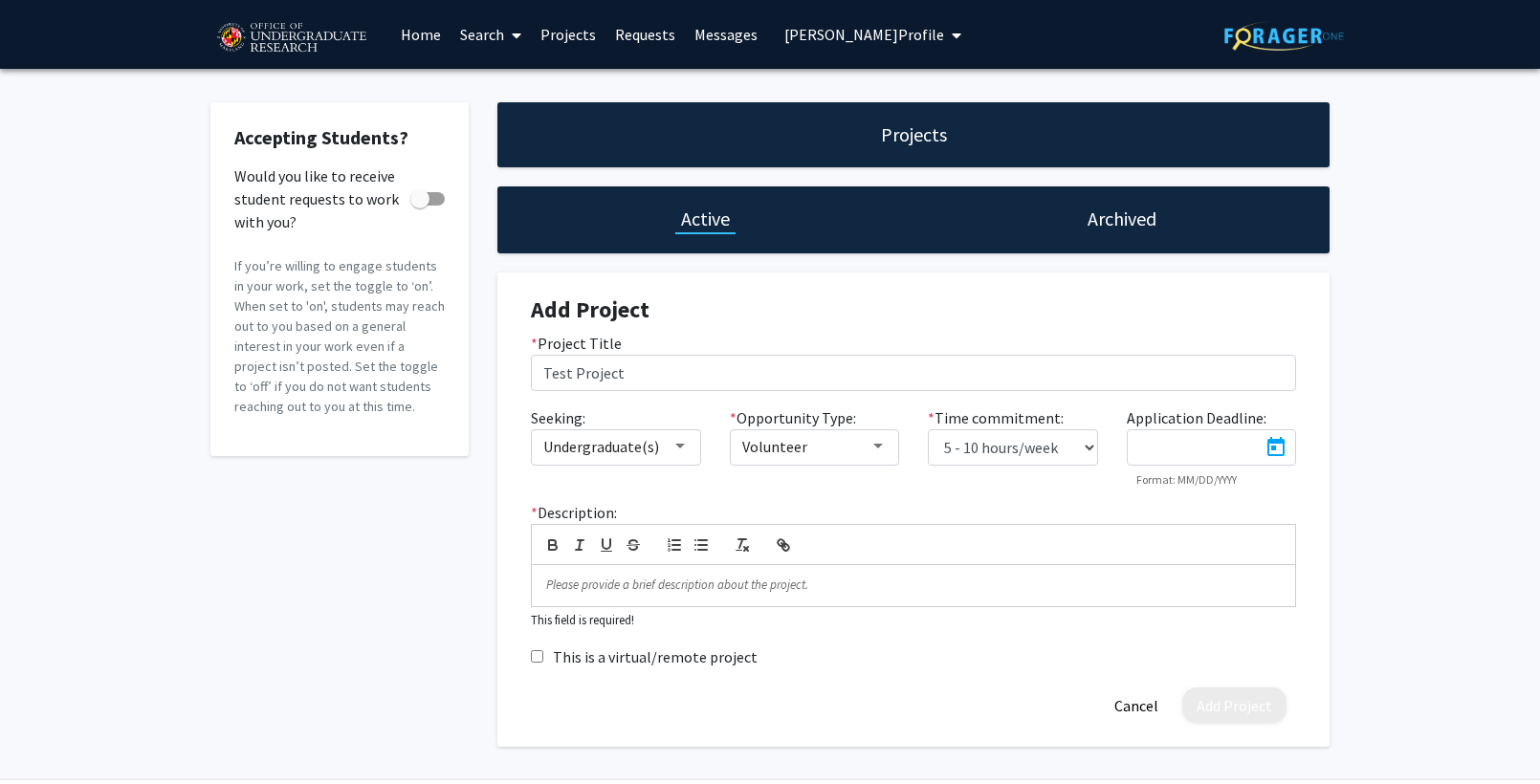
type input "[DATE]"
click at [723, 619] on div "* Description: This field is required!" at bounding box center [912, 565] width 794 height 128
click at [735, 587] on p at bounding box center [913, 585] width 734 height 18
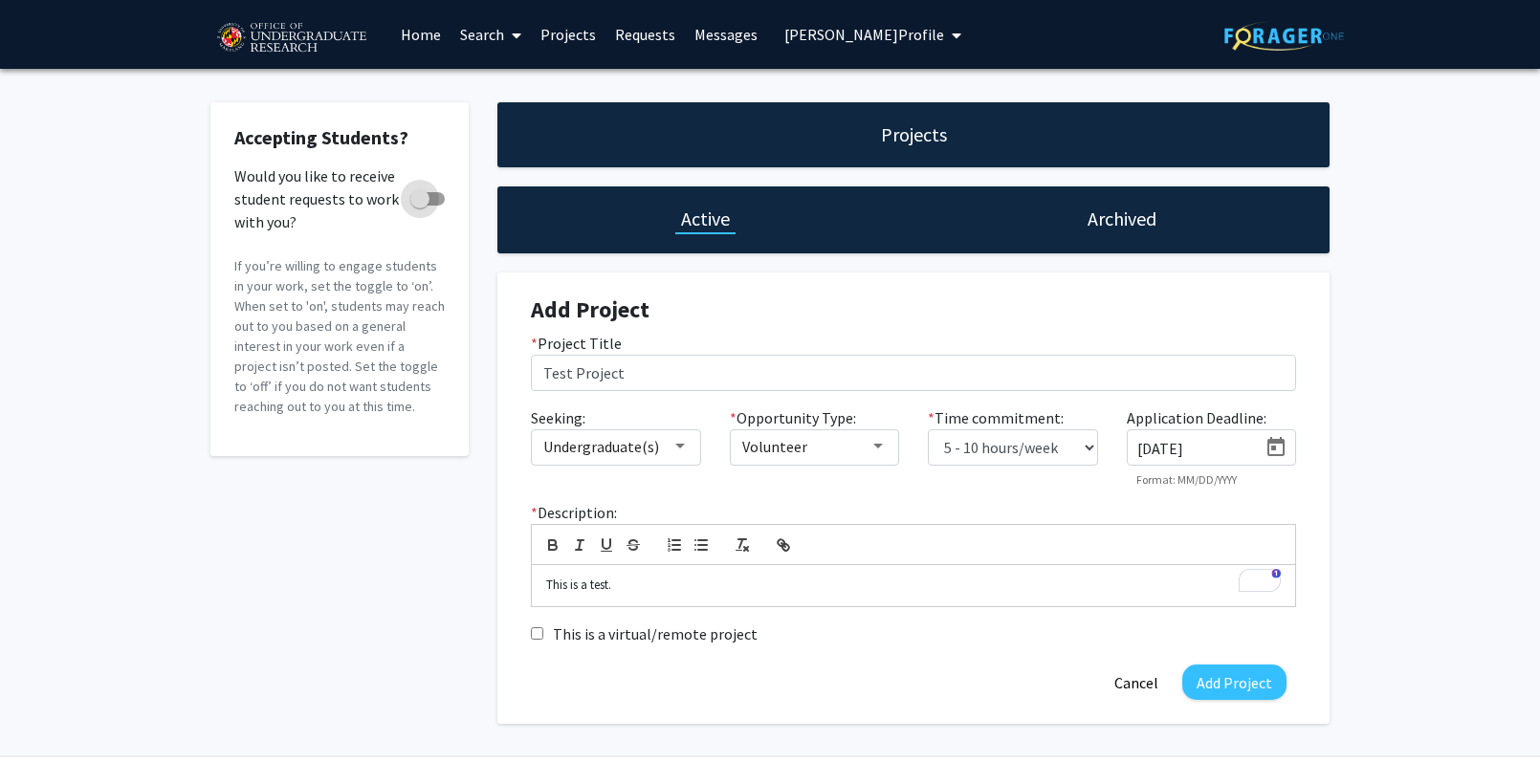
click at [415, 197] on span at bounding box center [420, 199] width 20 height 20
click at [419, 206] on input "Would you like to receive student requests to work with you?" at bounding box center [419, 206] width 1 height 1
checkbox input "true"
click at [1240, 677] on button "Add Project" at bounding box center [1234, 682] width 104 height 35
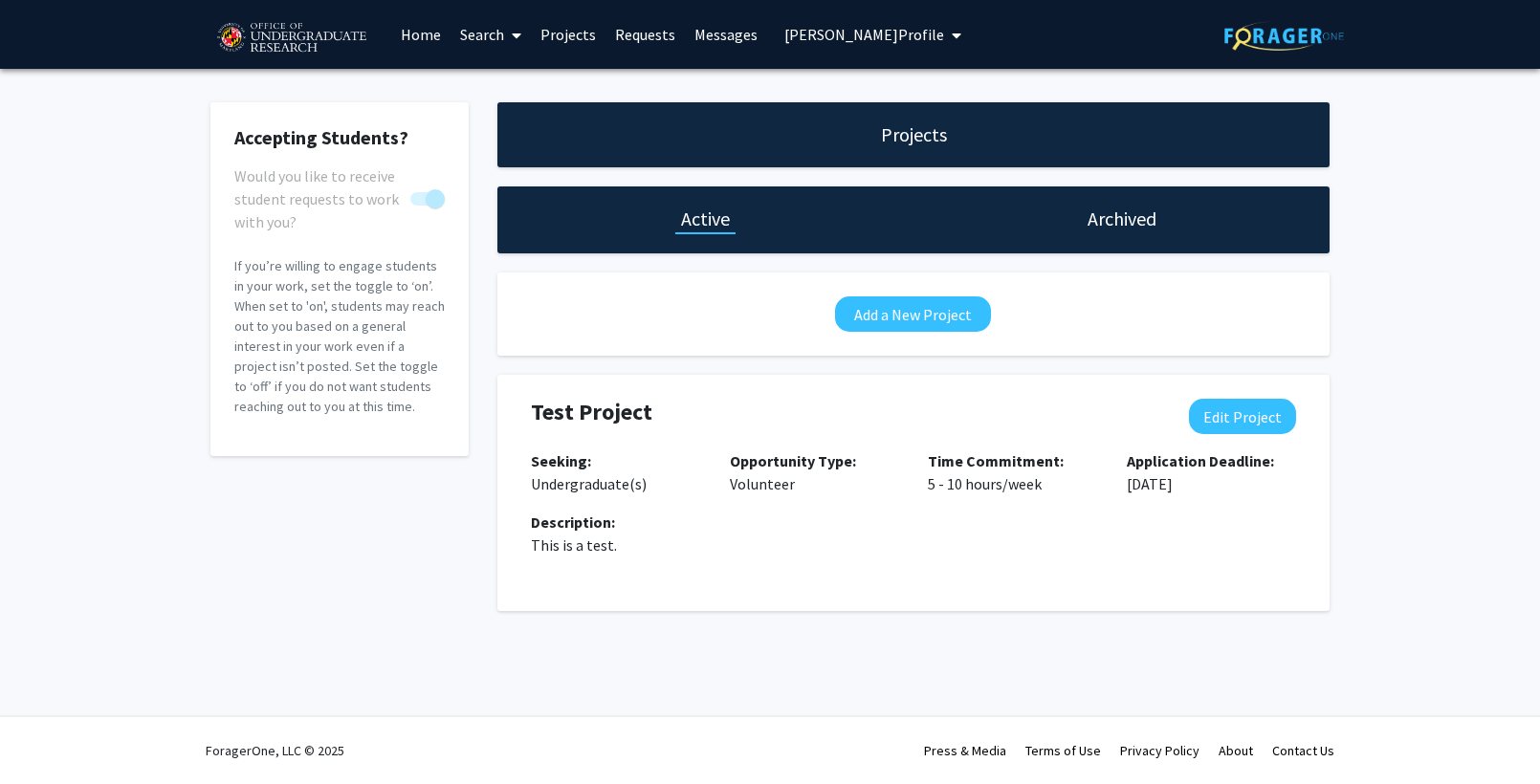
click at [560, 33] on link "Projects" at bounding box center [568, 34] width 74 height 67
click at [576, 23] on link "Projects" at bounding box center [568, 34] width 74 height 67
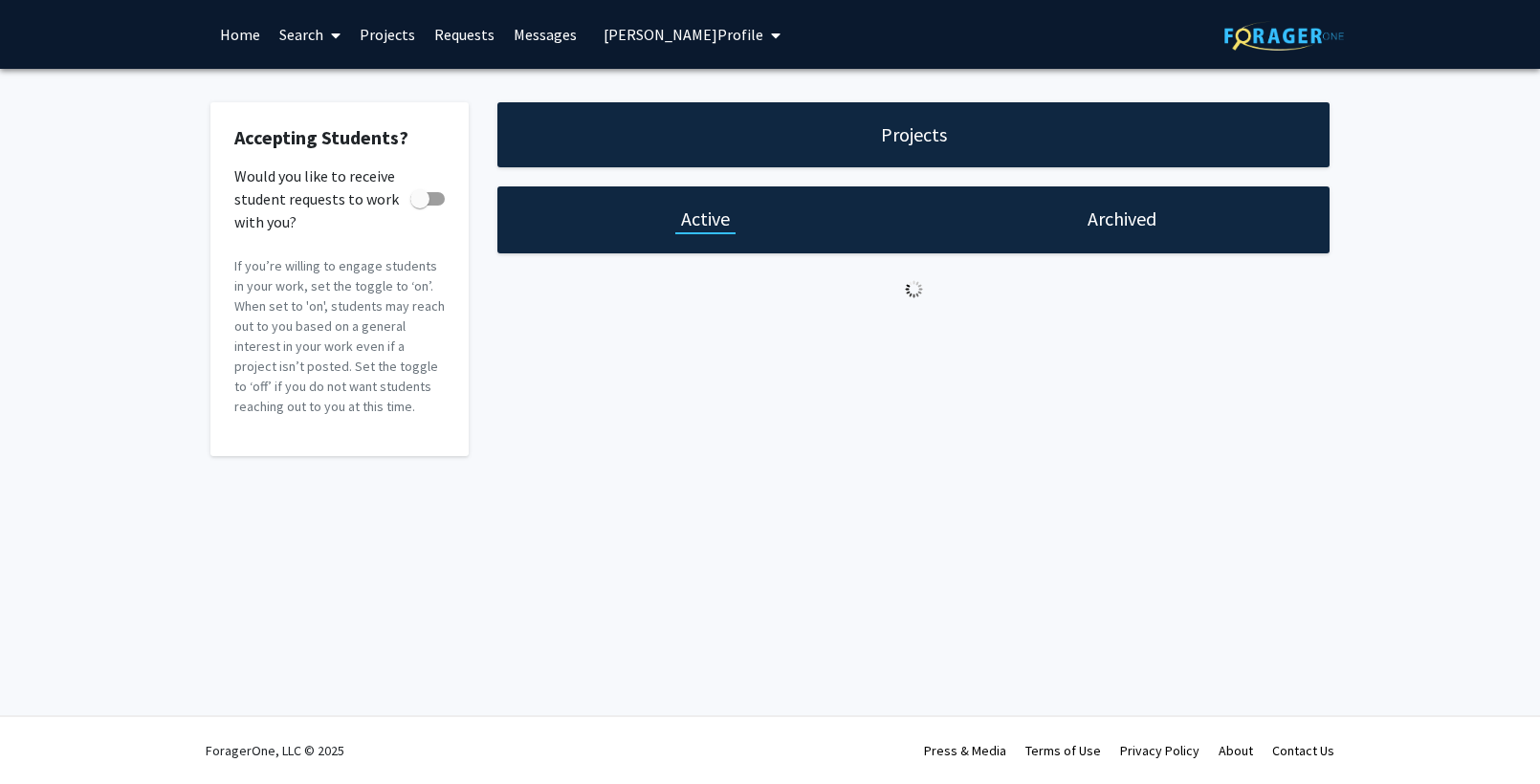
checkbox input "true"
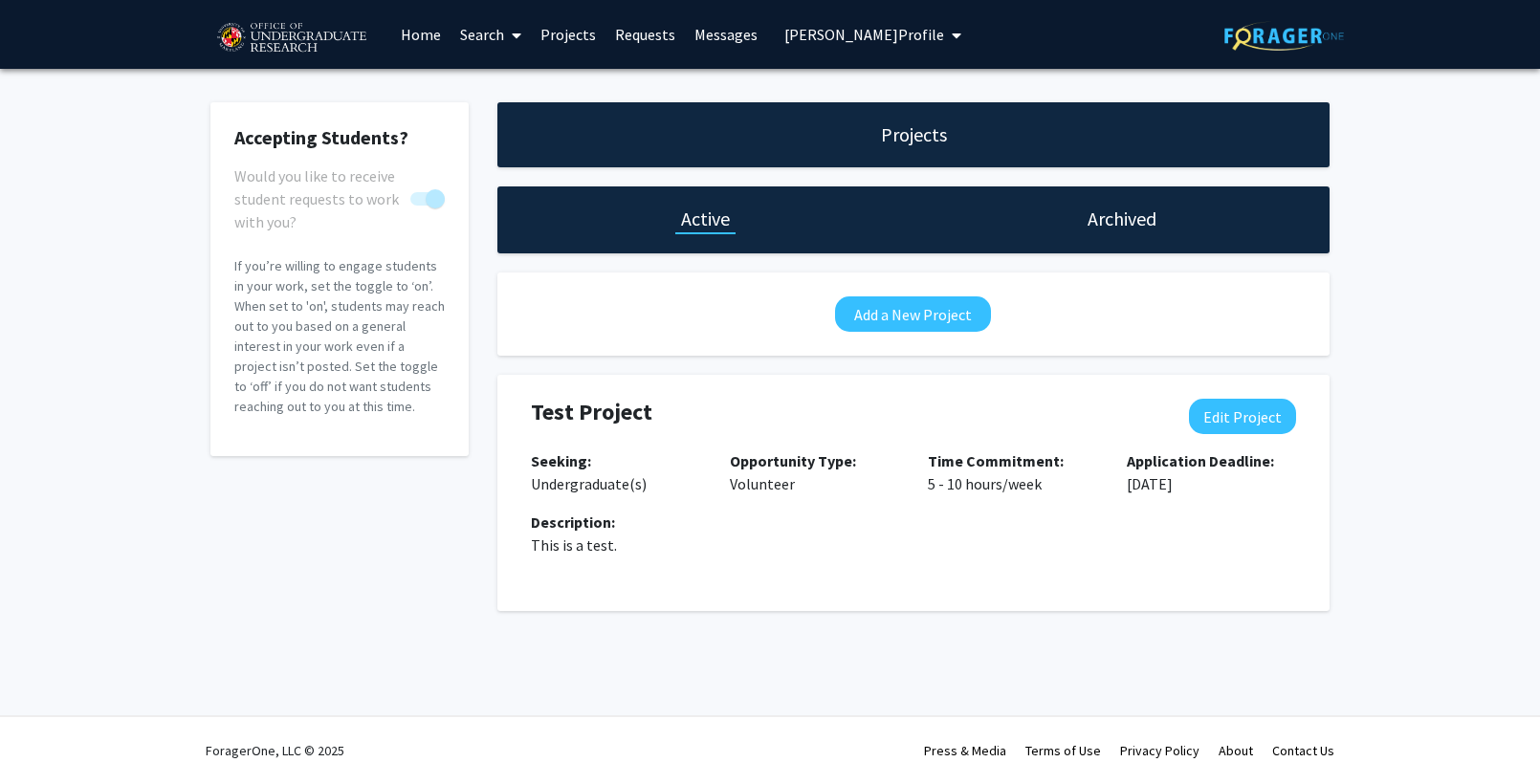
click at [1097, 441] on div "Test Project Edit Project" at bounding box center [912, 424] width 794 height 51
click at [822, 27] on span "[PERSON_NAME] Profile" at bounding box center [863, 34] width 160 height 20
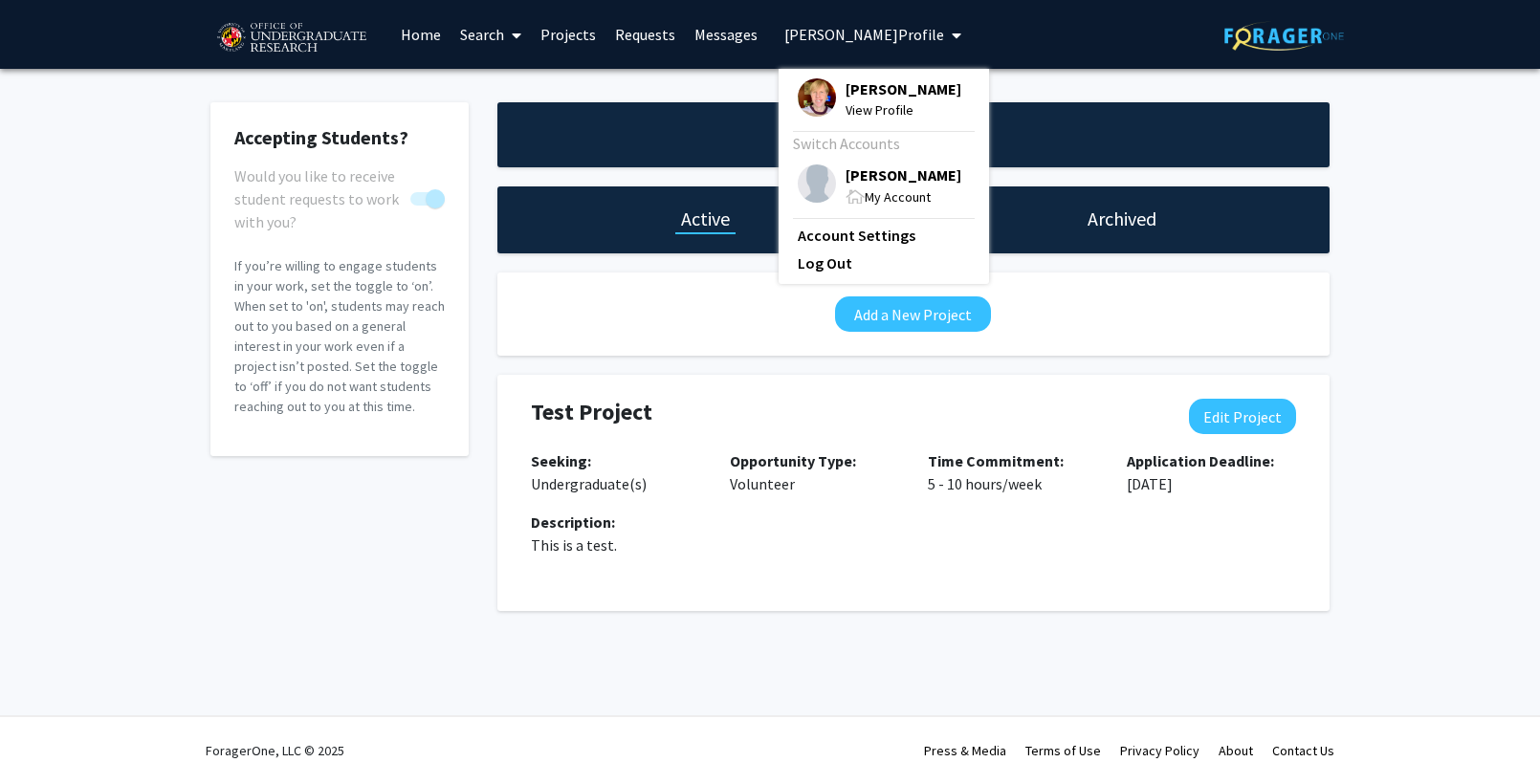
click at [863, 185] on div "My Account" at bounding box center [903, 196] width 116 height 22
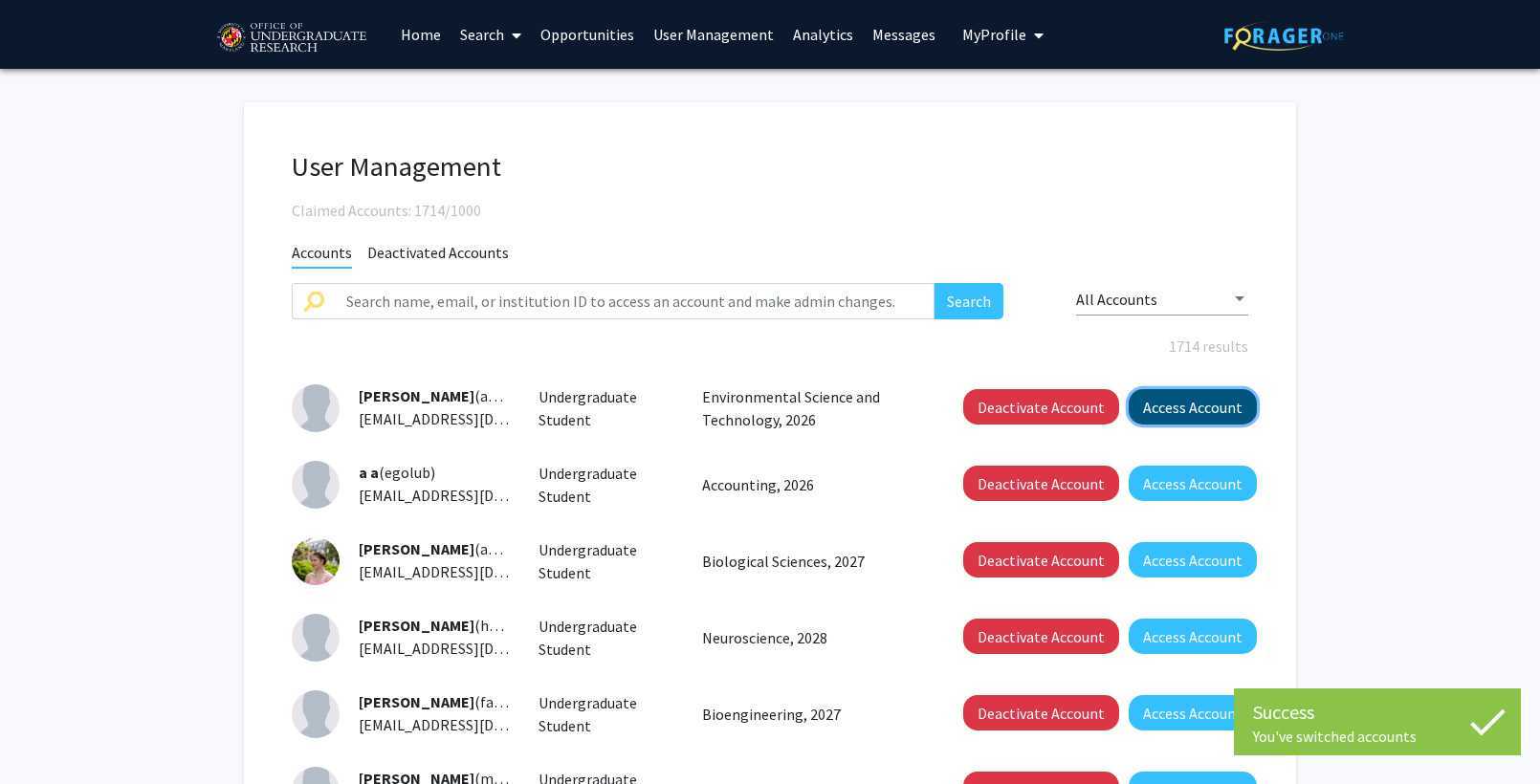
click at [1181, 409] on button "Access Account" at bounding box center [1192, 407] width 128 height 35
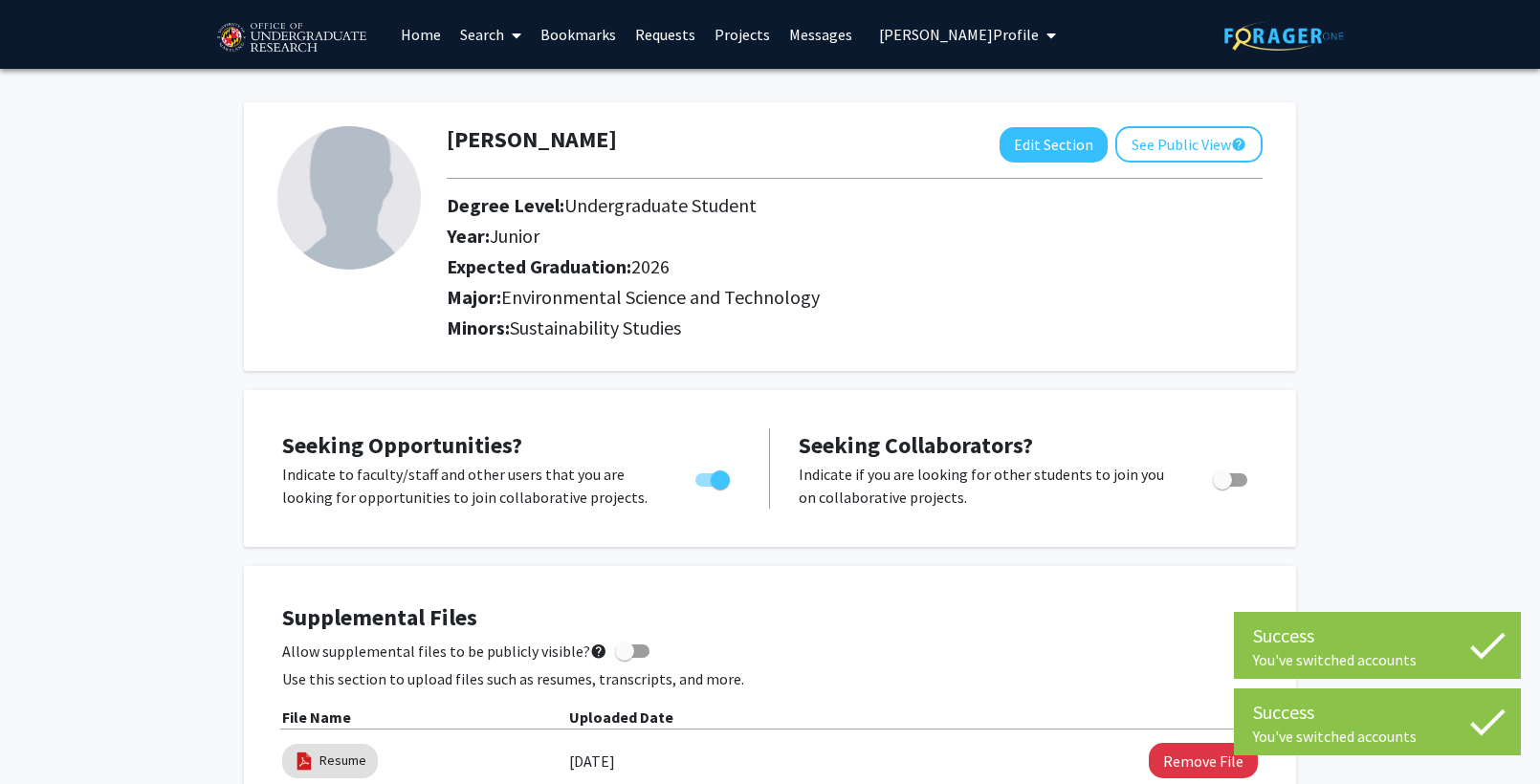
click at [734, 8] on link "Projects" at bounding box center [742, 34] width 74 height 67
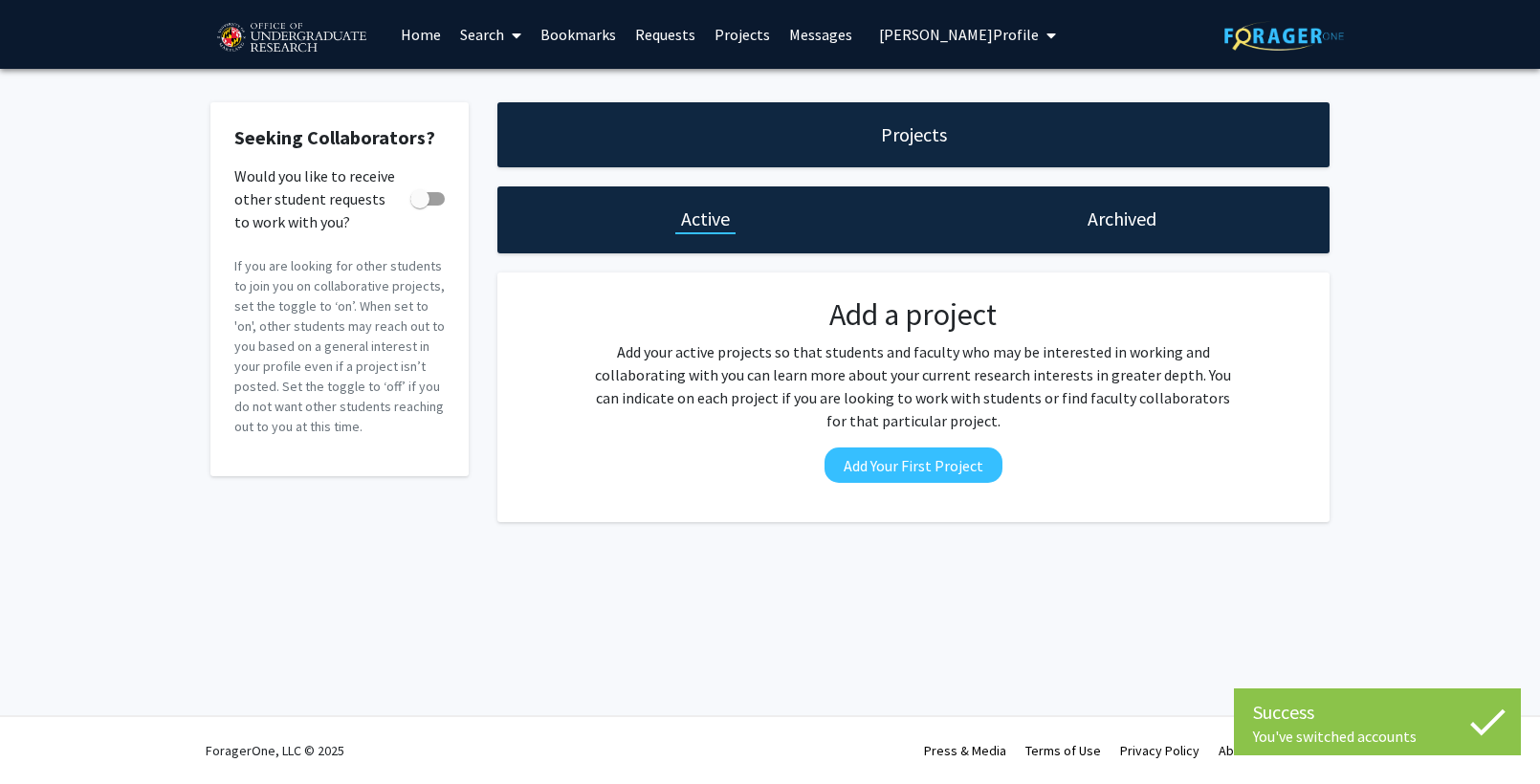
click at [397, 32] on link "Home" at bounding box center [420, 34] width 60 height 67
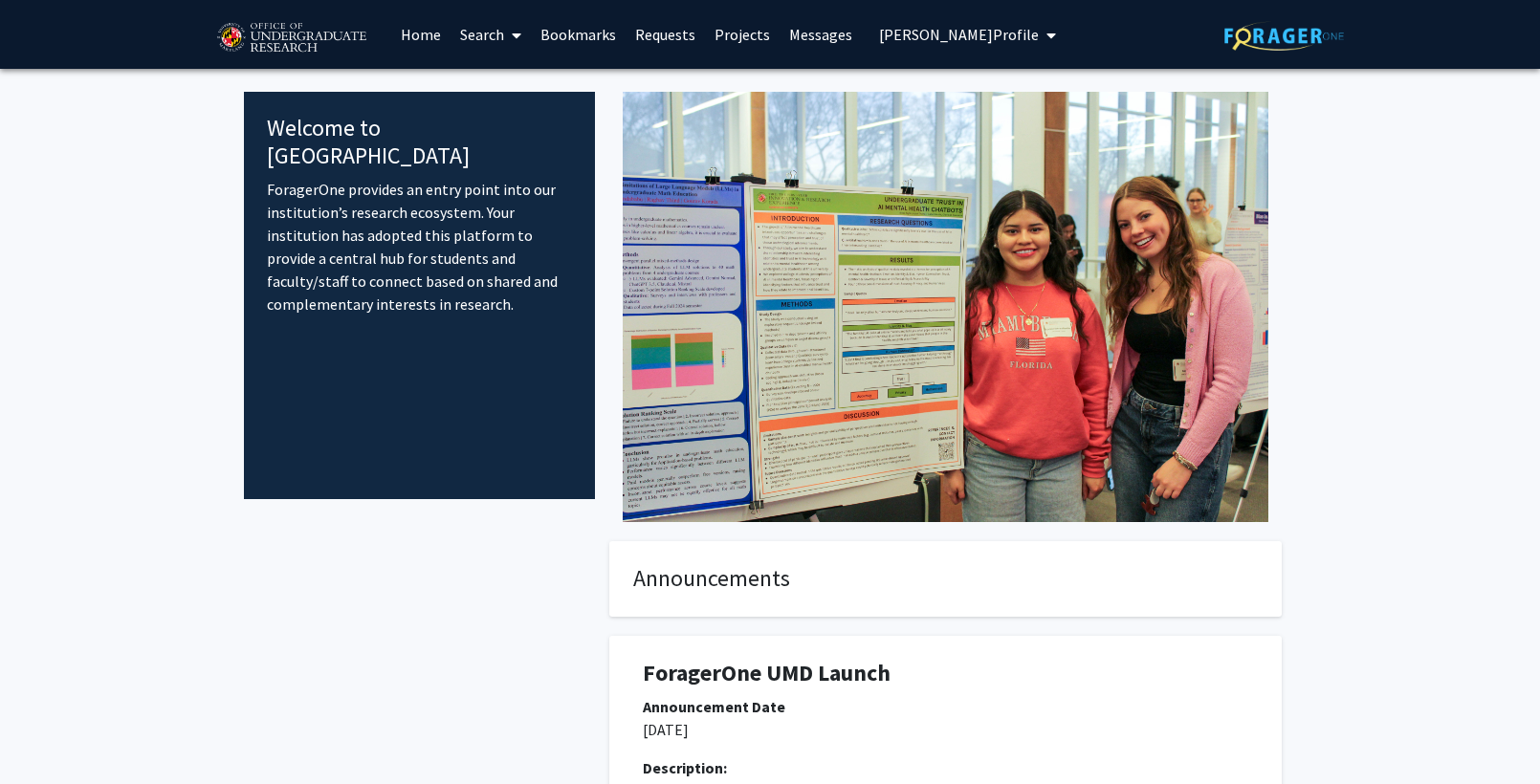
click at [497, 33] on link "Search" at bounding box center [490, 34] width 80 height 67
click at [517, 76] on span "Faculty/Staff" at bounding box center [521, 87] width 141 height 38
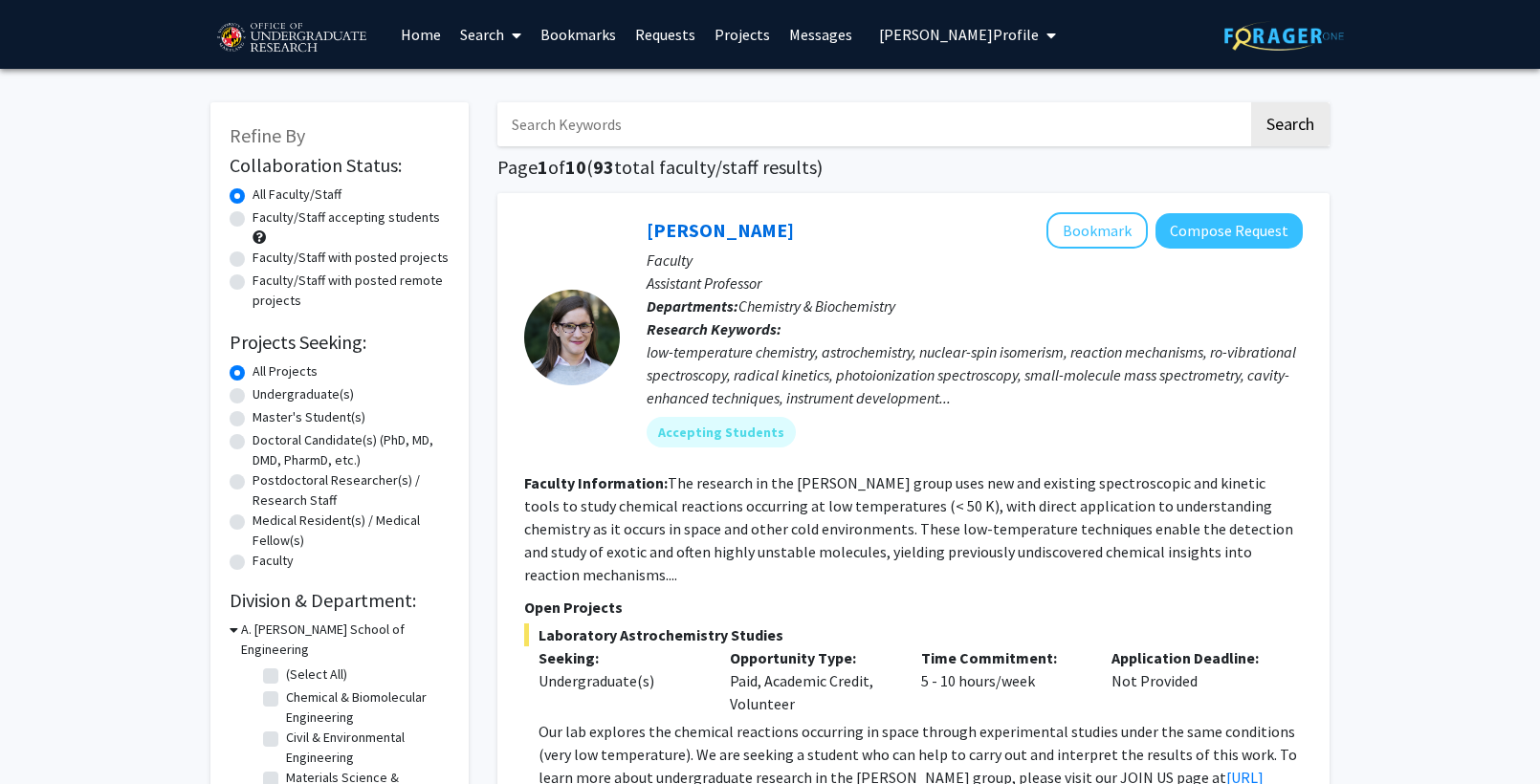
click at [294, 387] on label "Undergraduate(s)" at bounding box center [303, 394] width 102 height 21
click at [265, 387] on input "Undergraduate(s)" at bounding box center [258, 391] width 13 height 13
radio input "true"
click at [900, 123] on input "Search Keywords" at bounding box center [872, 124] width 751 height 44
type input "Killion"
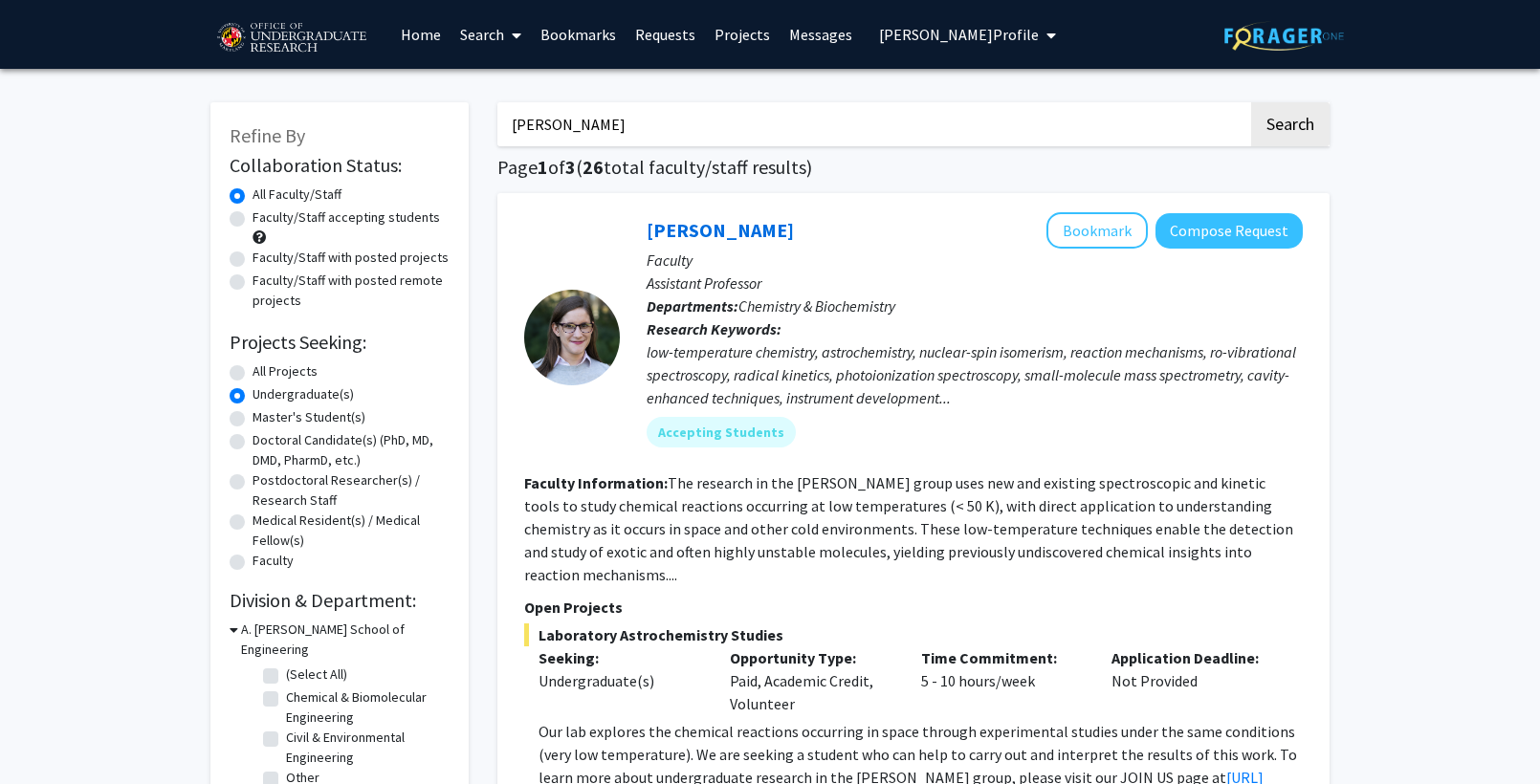
click at [1251, 103] on button "Search" at bounding box center [1290, 124] width 78 height 44
radio input "true"
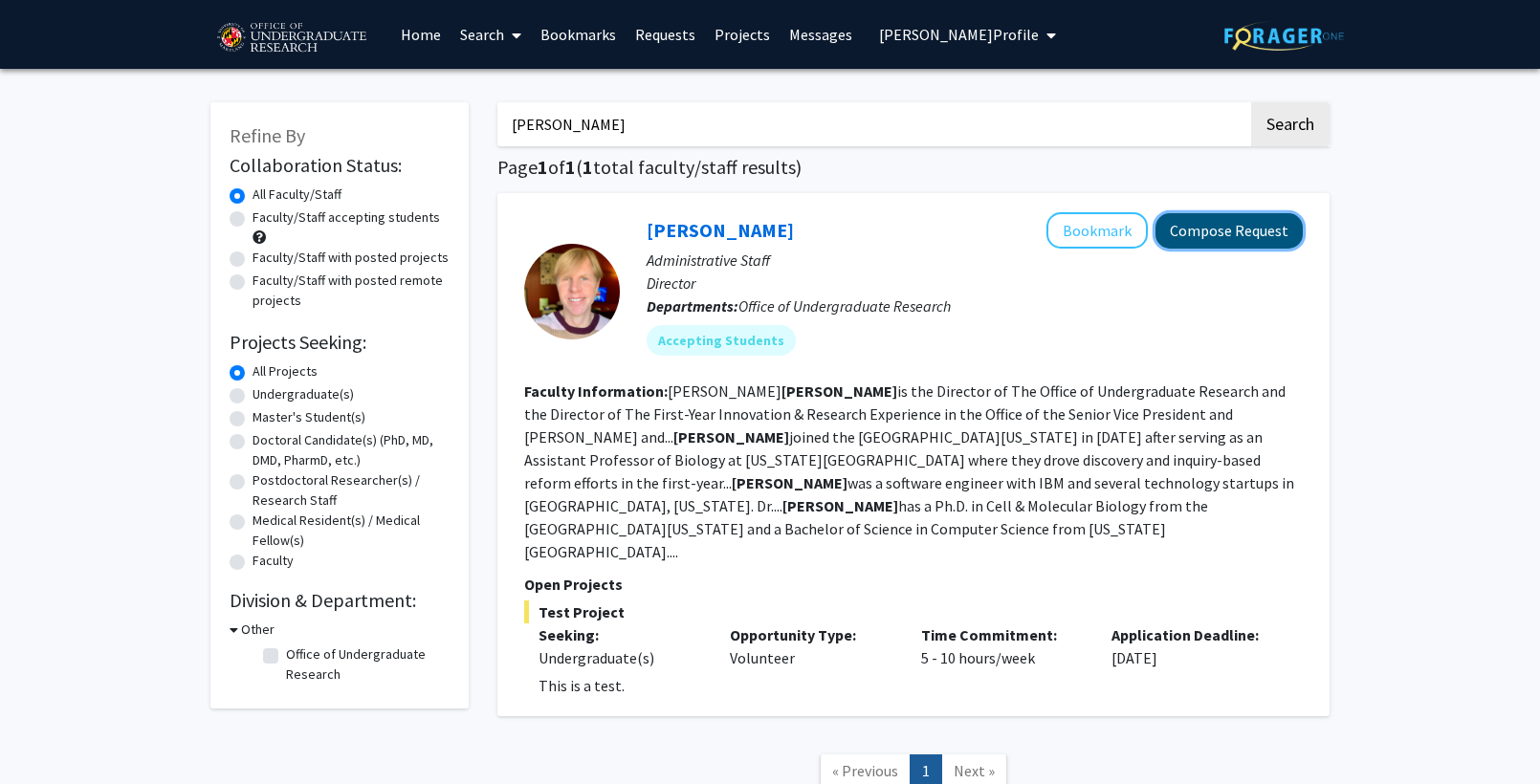
click at [1291, 240] on button "Compose Request" at bounding box center [1229, 231] width 147 height 35
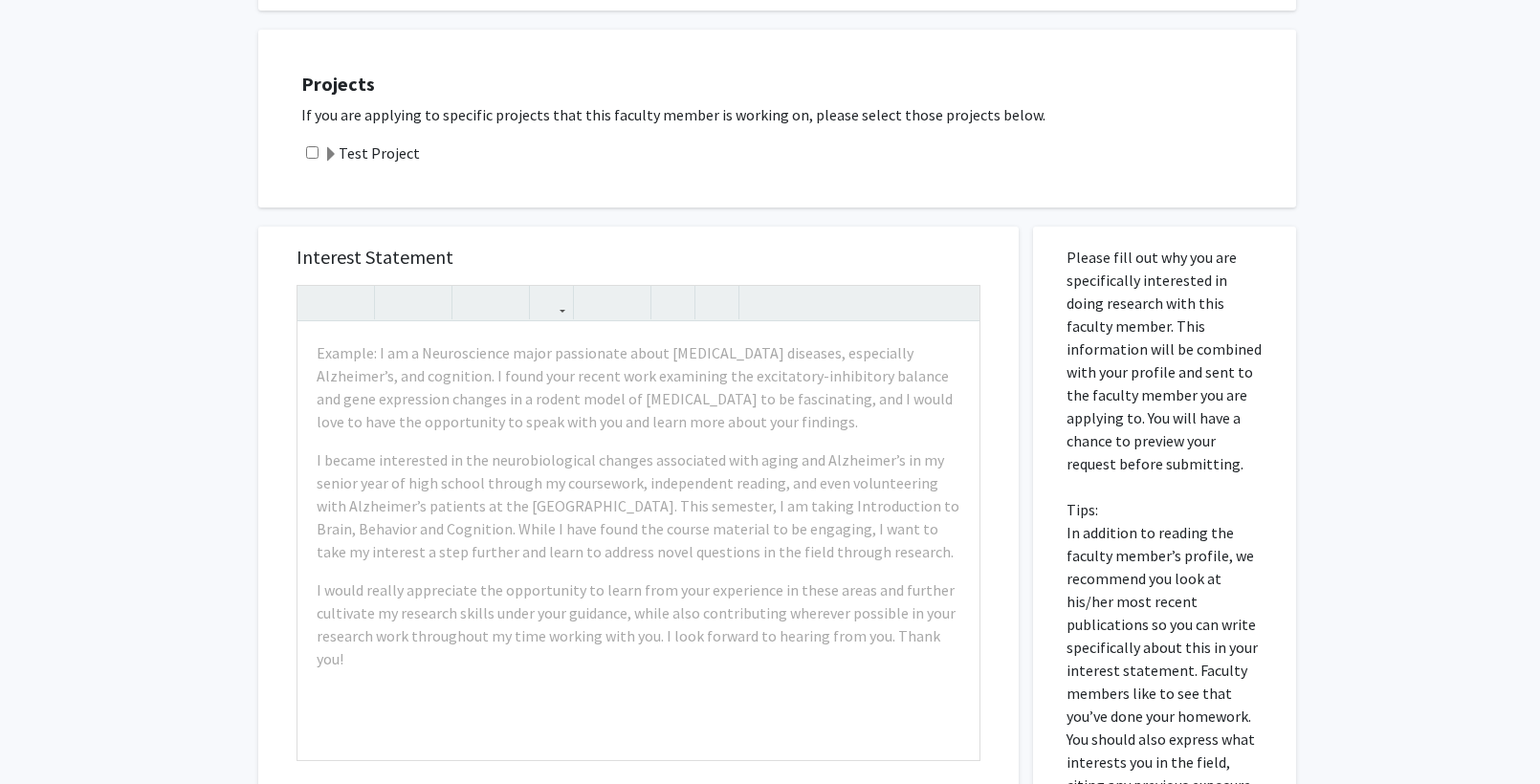
scroll to position [312, 0]
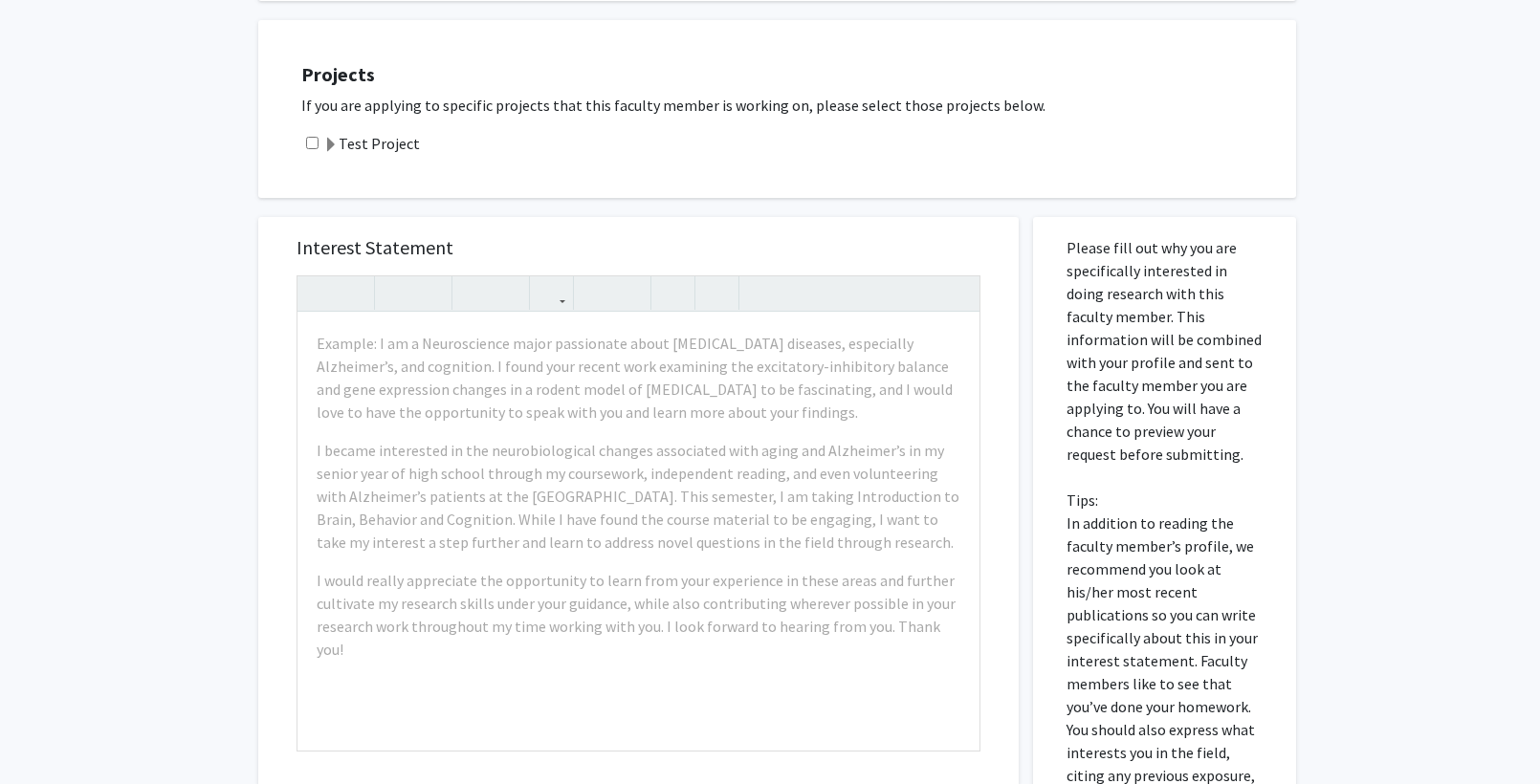
click at [314, 140] on input "checkbox" at bounding box center [312, 143] width 13 height 13
checkbox input "true"
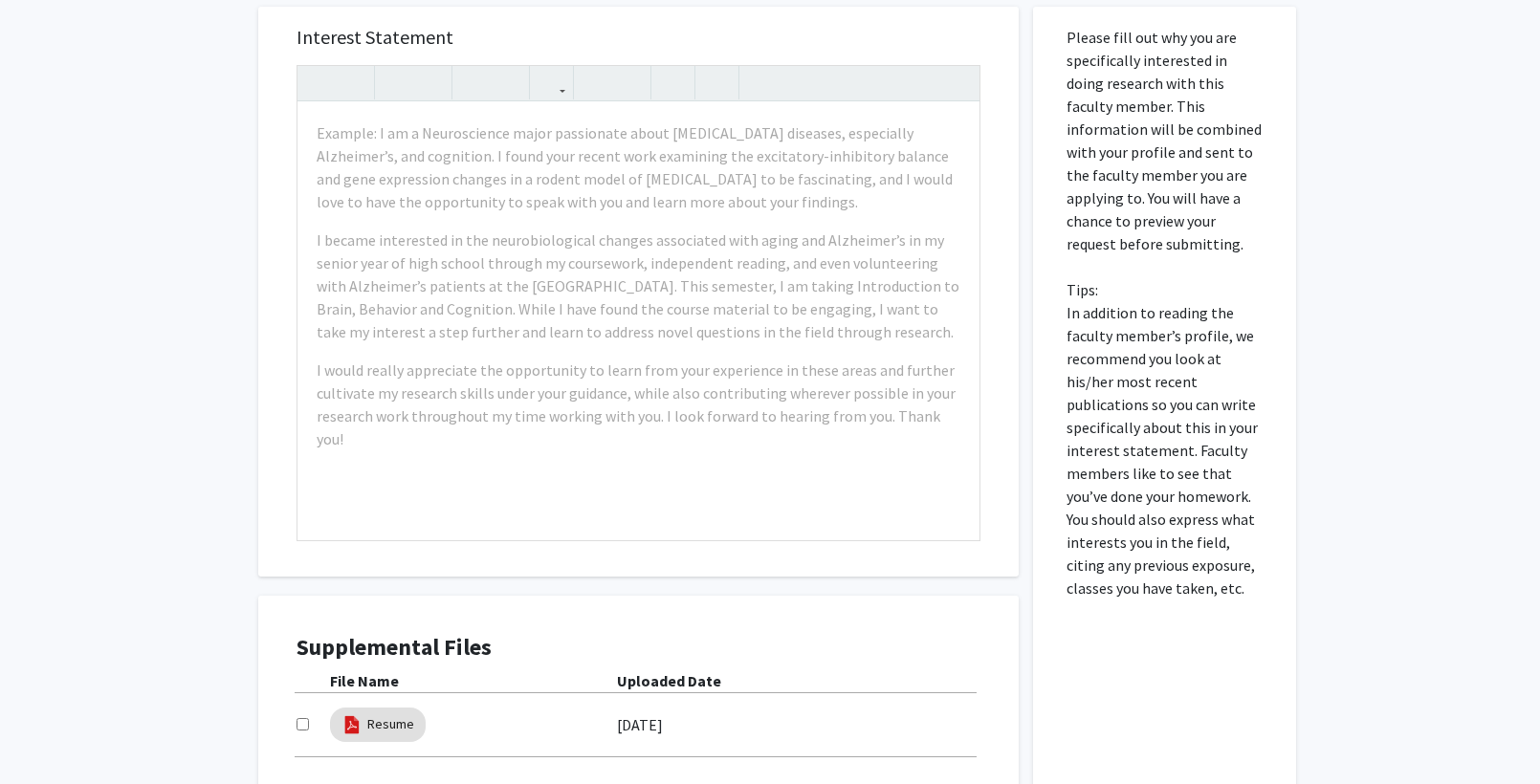
scroll to position [722, 0]
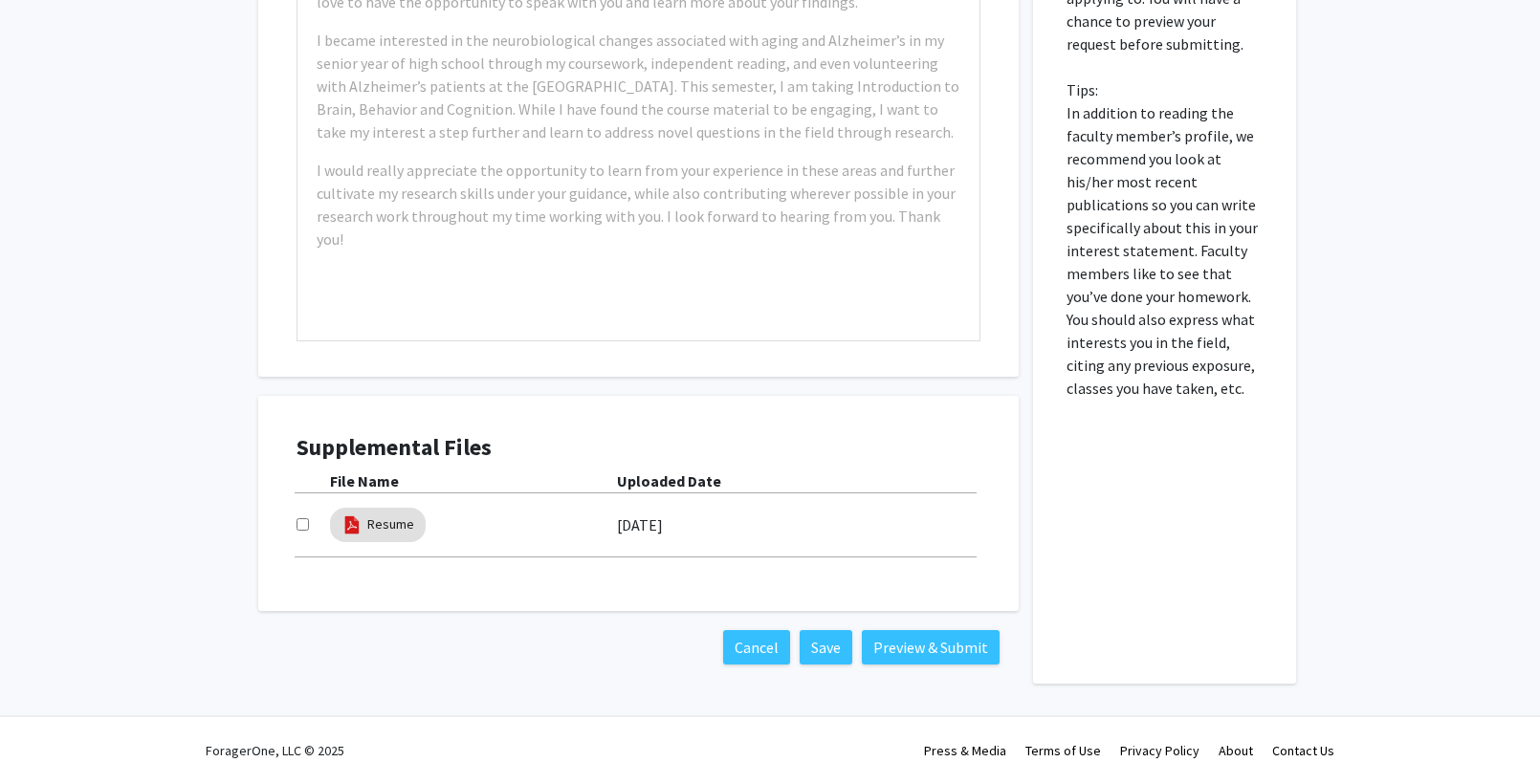
click at [301, 529] on input "checkbox" at bounding box center [303, 524] width 13 height 13
click at [303, 527] on input "checkbox" at bounding box center [303, 524] width 13 height 13
checkbox input "false"
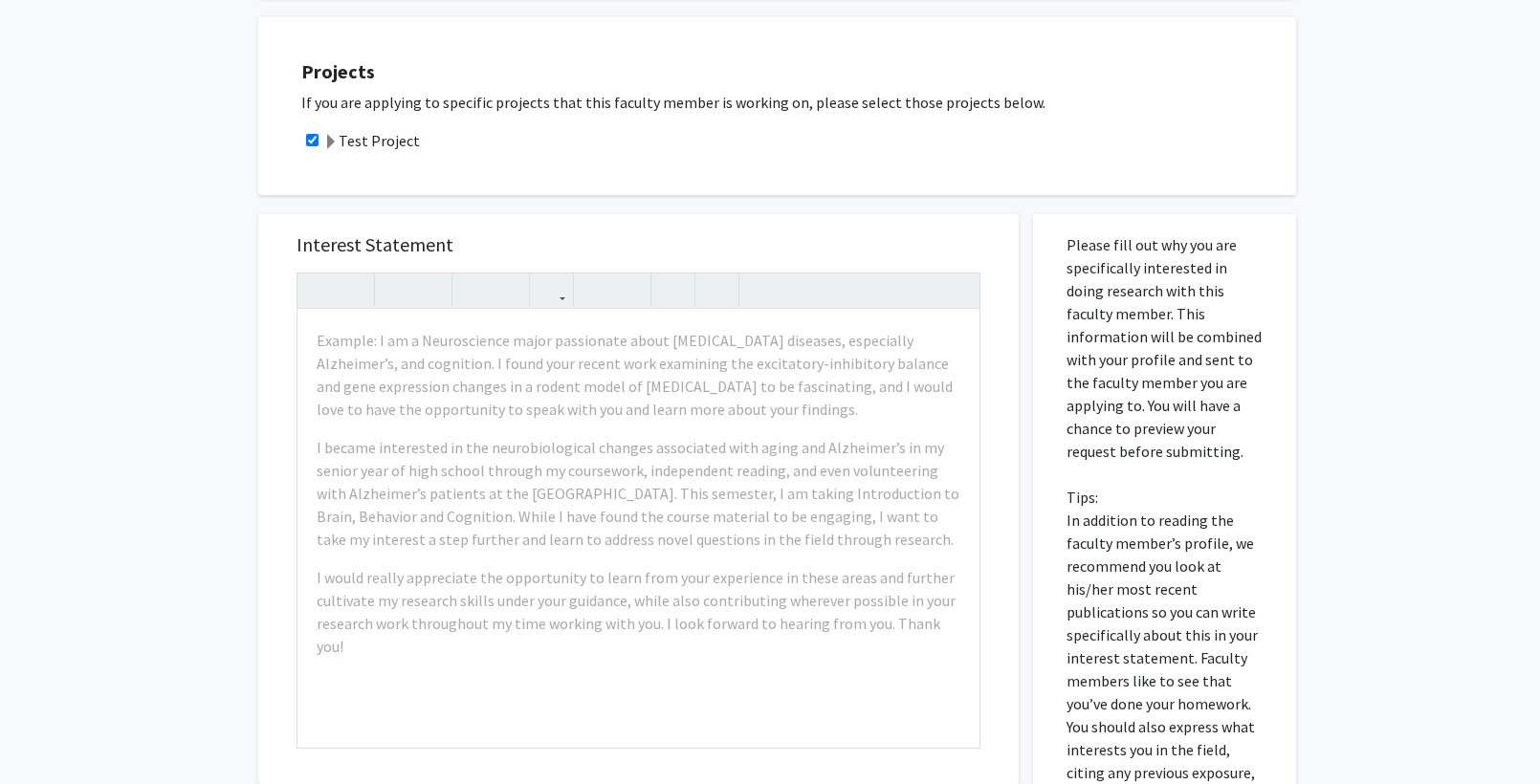
scroll to position [0, 0]
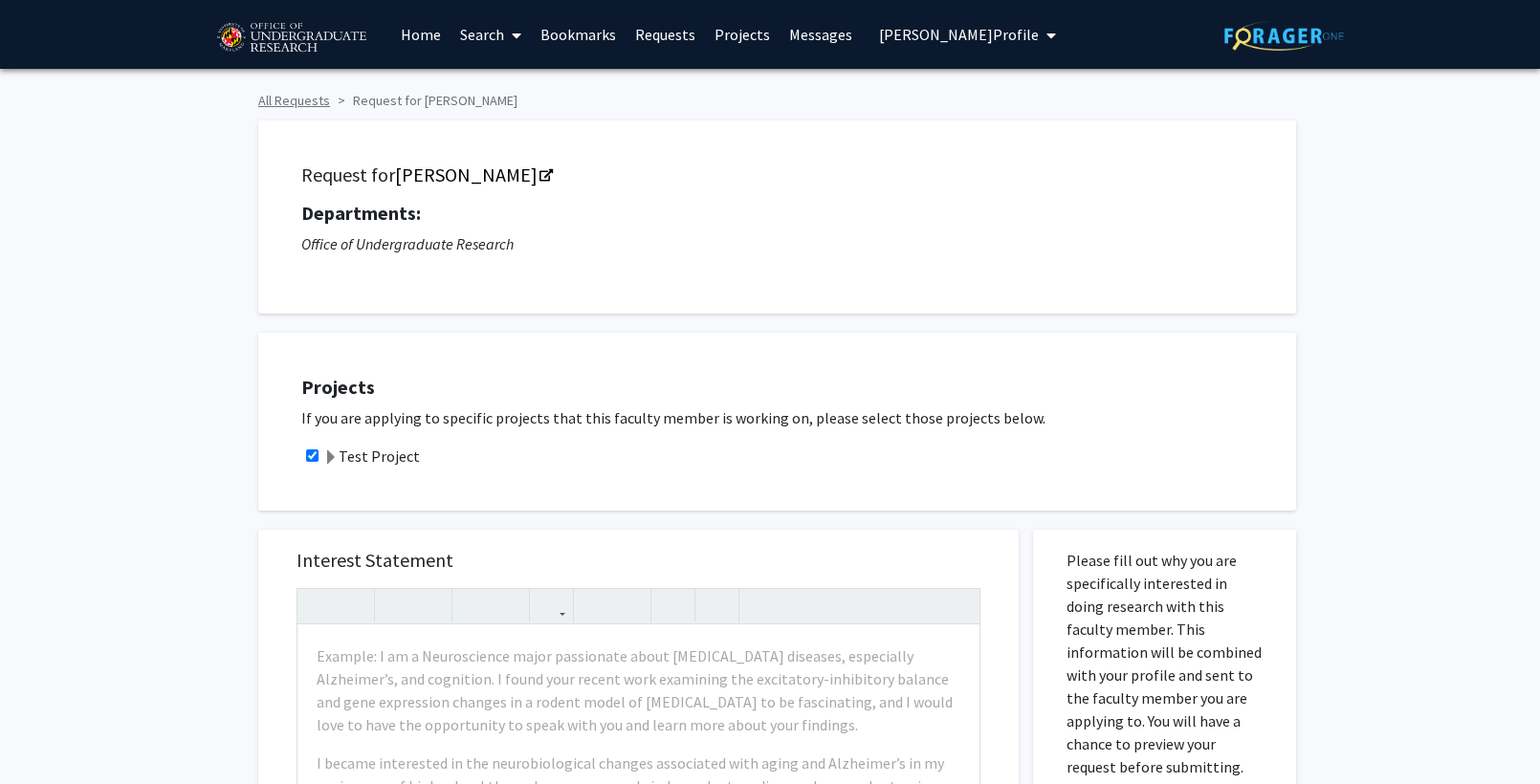
click at [277, 99] on link "All Requests" at bounding box center [294, 101] width 71 height 18
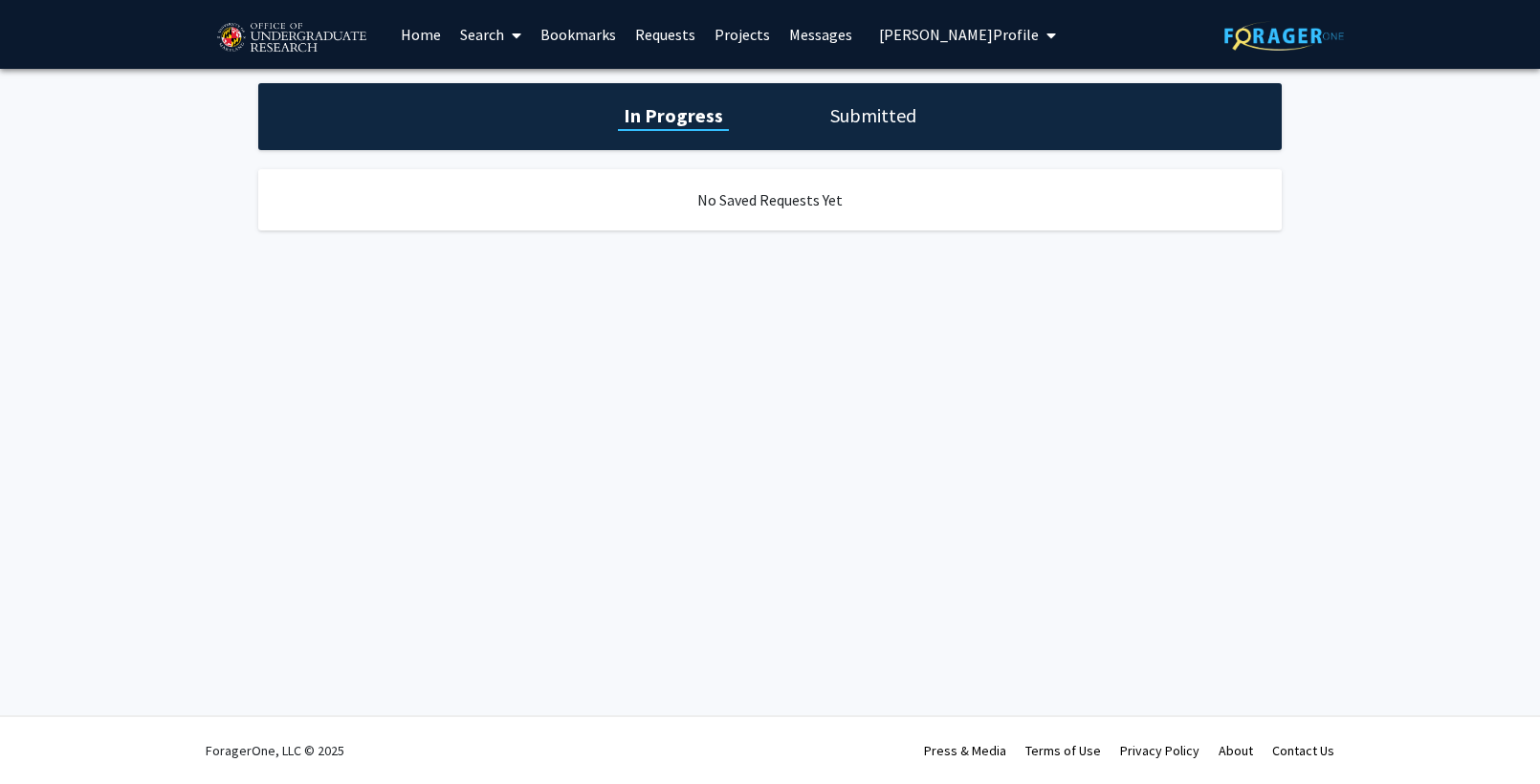
click at [248, 45] on img at bounding box center [291, 38] width 162 height 48
